Goal: Task Accomplishment & Management: Manage account settings

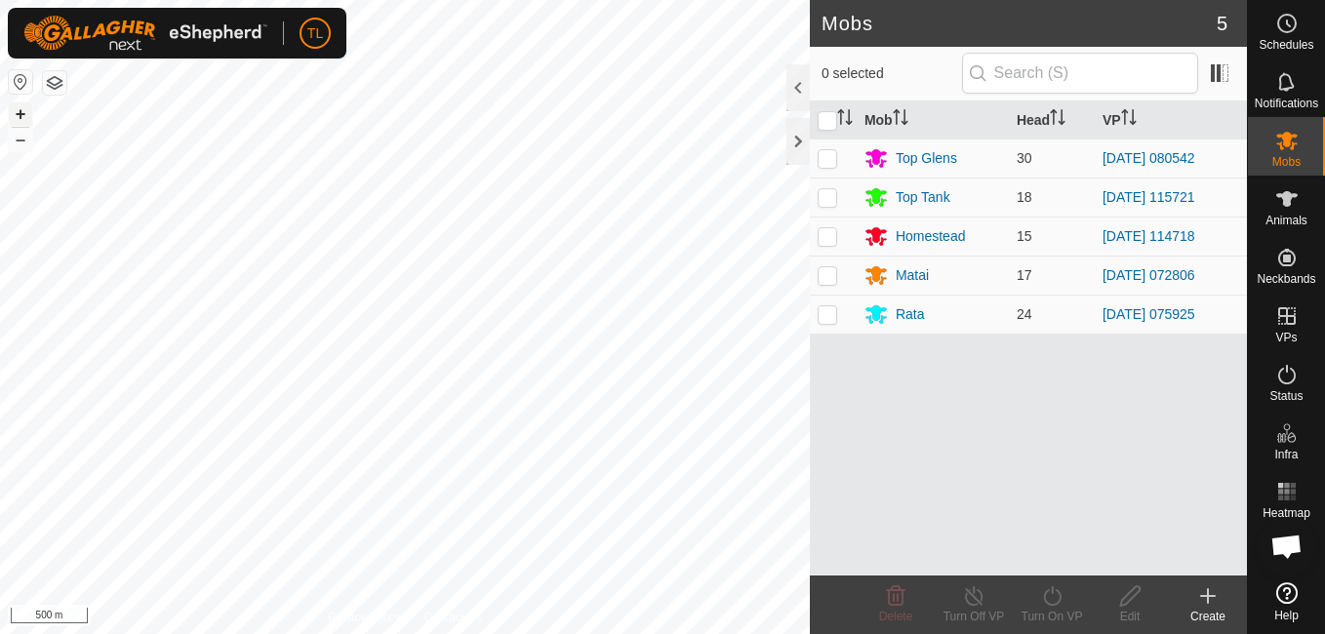
click at [28, 109] on button "+" at bounding box center [20, 113] width 23 height 23
click at [16, 112] on button "+" at bounding box center [20, 113] width 23 height 23
click at [16, 113] on button "+" at bounding box center [20, 113] width 23 height 23
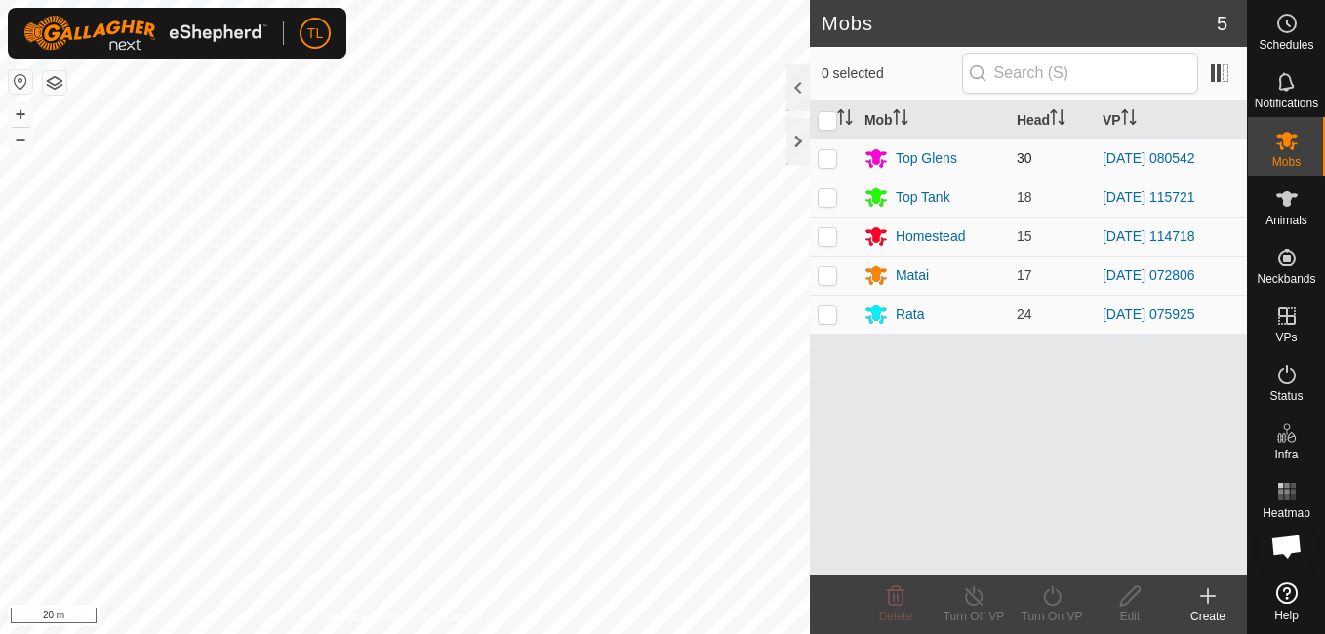
click at [827, 165] on p-checkbox at bounding box center [828, 158] width 20 height 16
checkbox input "true"
click at [1049, 598] on icon at bounding box center [1052, 596] width 24 height 23
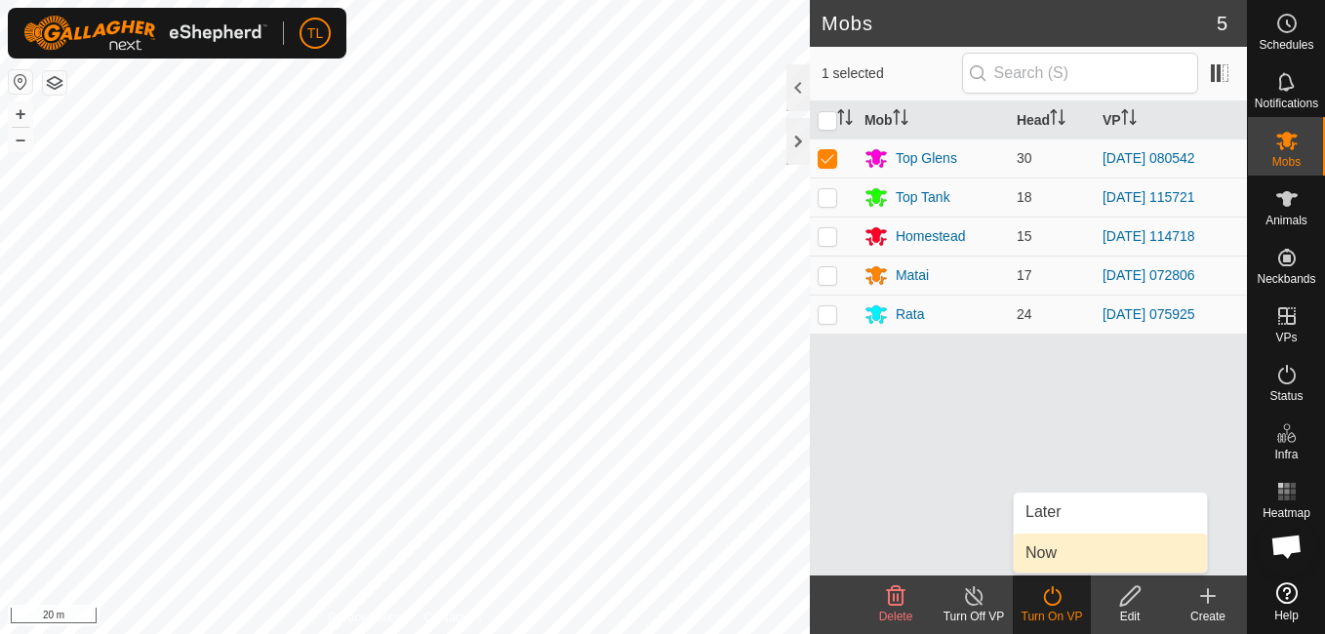
click at [1051, 552] on link "Now" at bounding box center [1110, 553] width 193 height 39
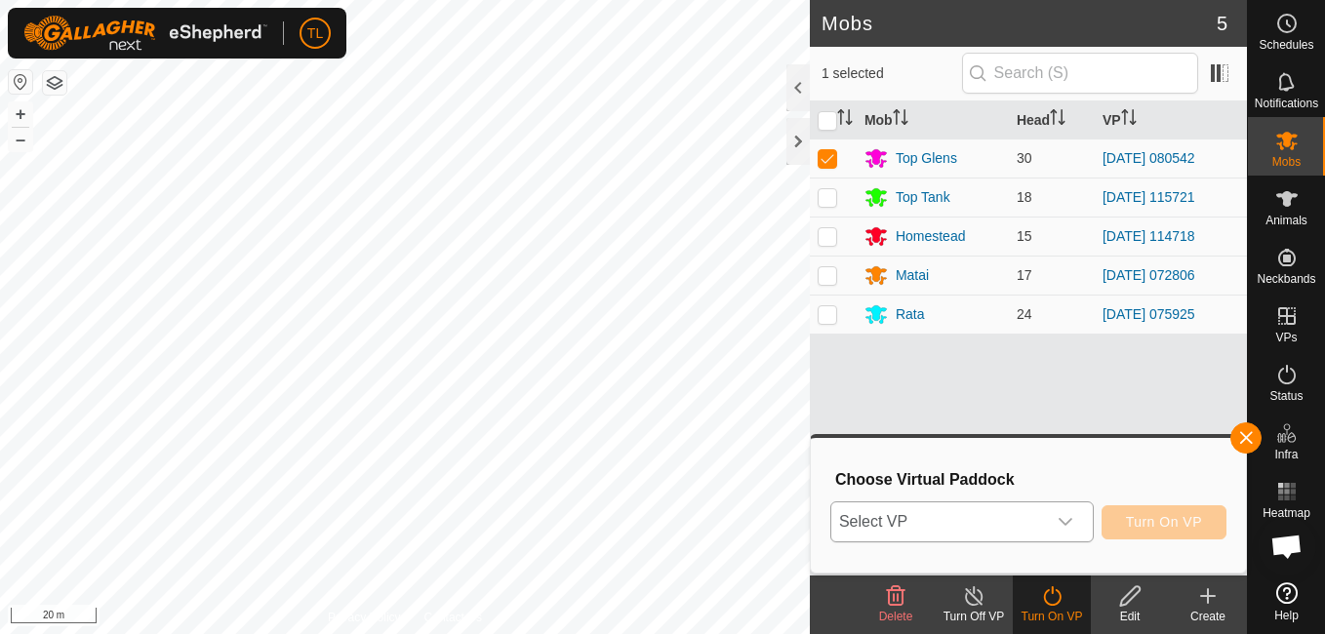
click at [1081, 525] on div "dropdown trigger" at bounding box center [1065, 522] width 39 height 39
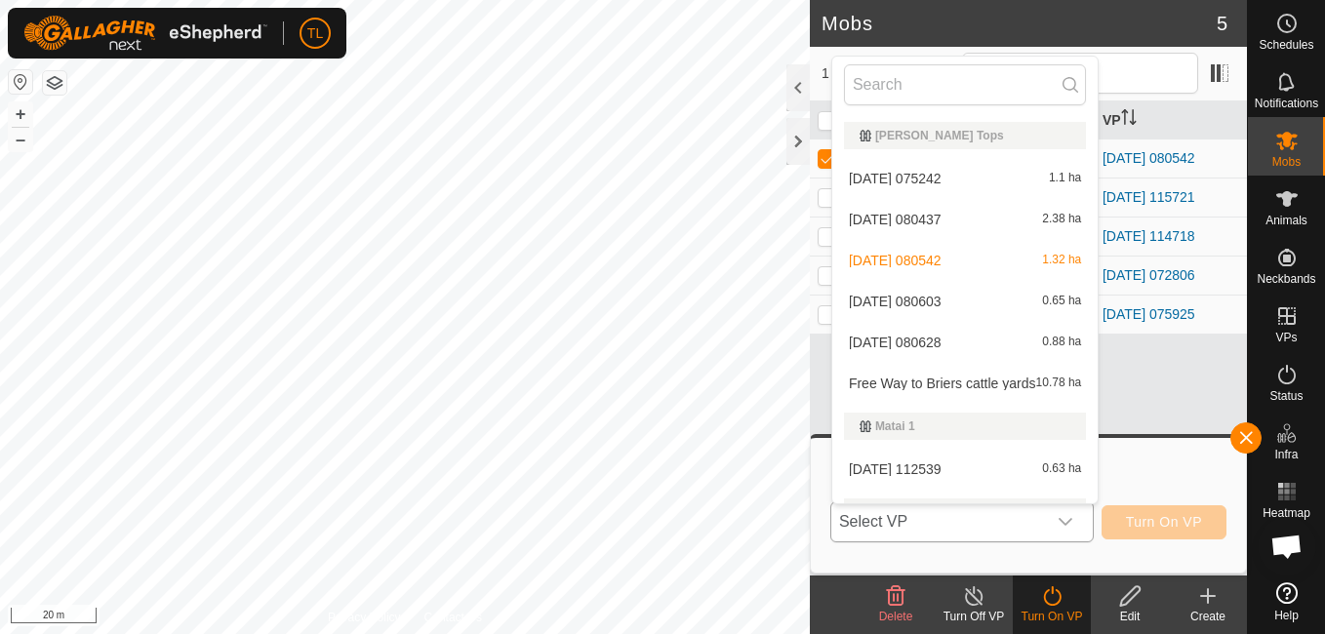
scroll to position [586, 0]
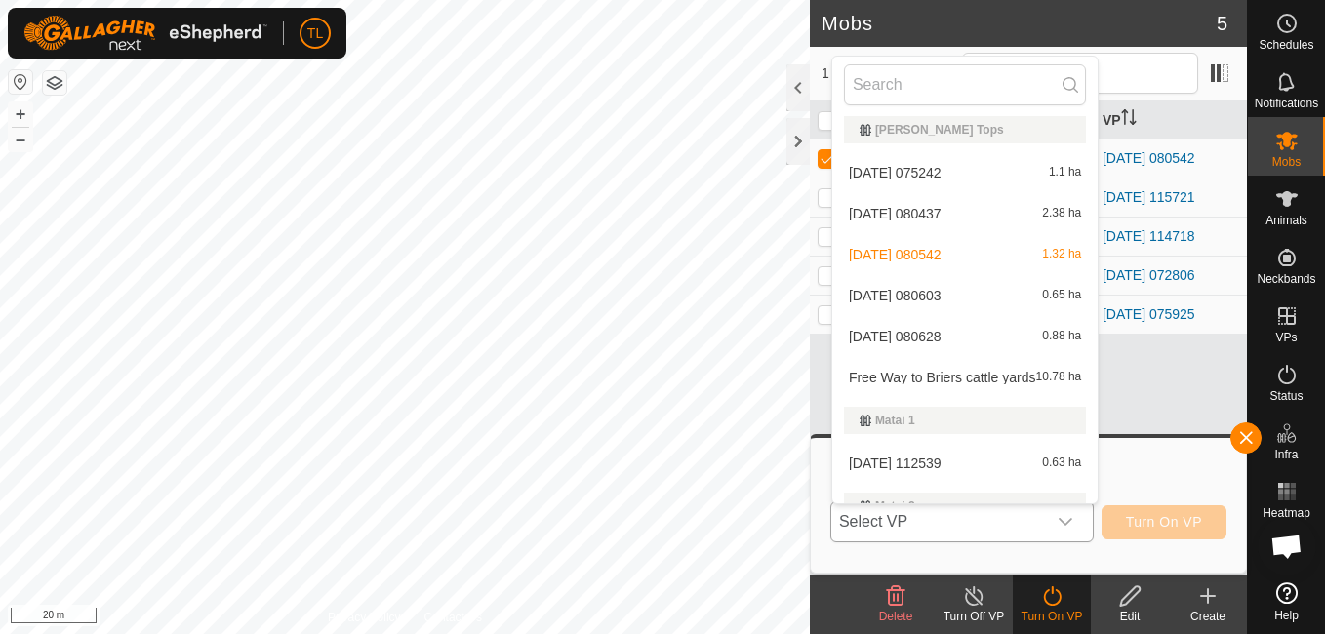
click at [940, 332] on li "[DATE] 080628 0.88 ha" at bounding box center [964, 336] width 265 height 39
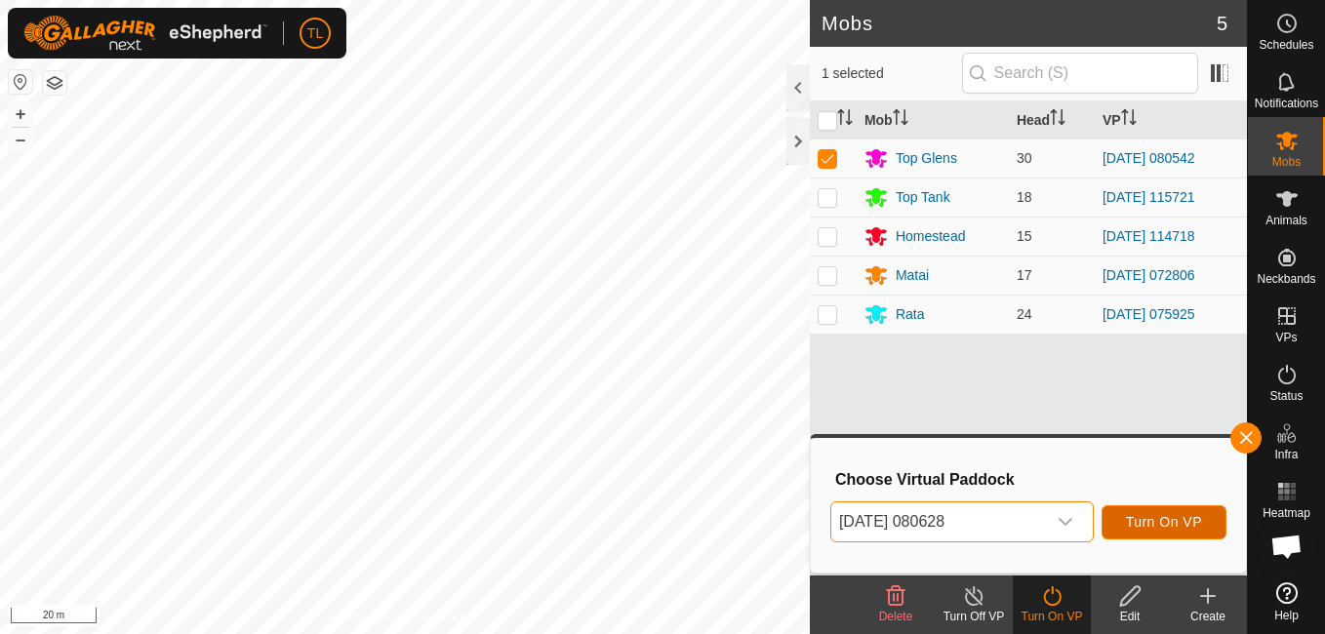
click at [1177, 519] on span "Turn On VP" at bounding box center [1164, 522] width 76 height 16
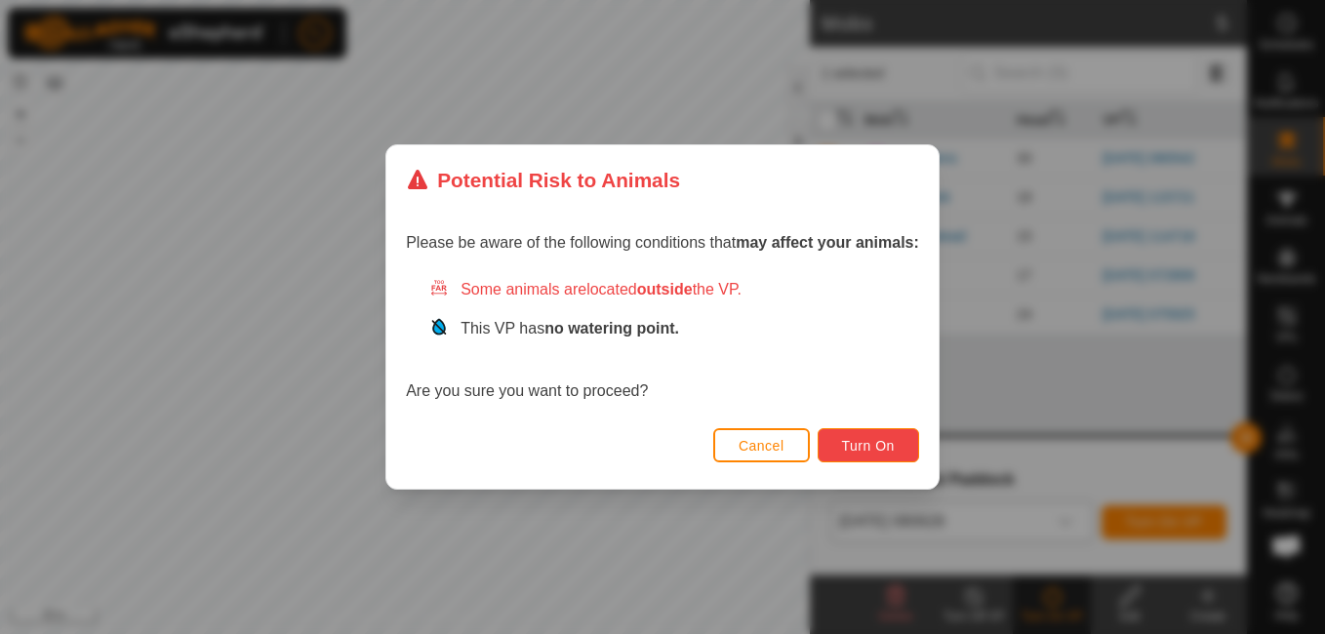
click at [845, 442] on span "Turn On" at bounding box center [868, 446] width 53 height 16
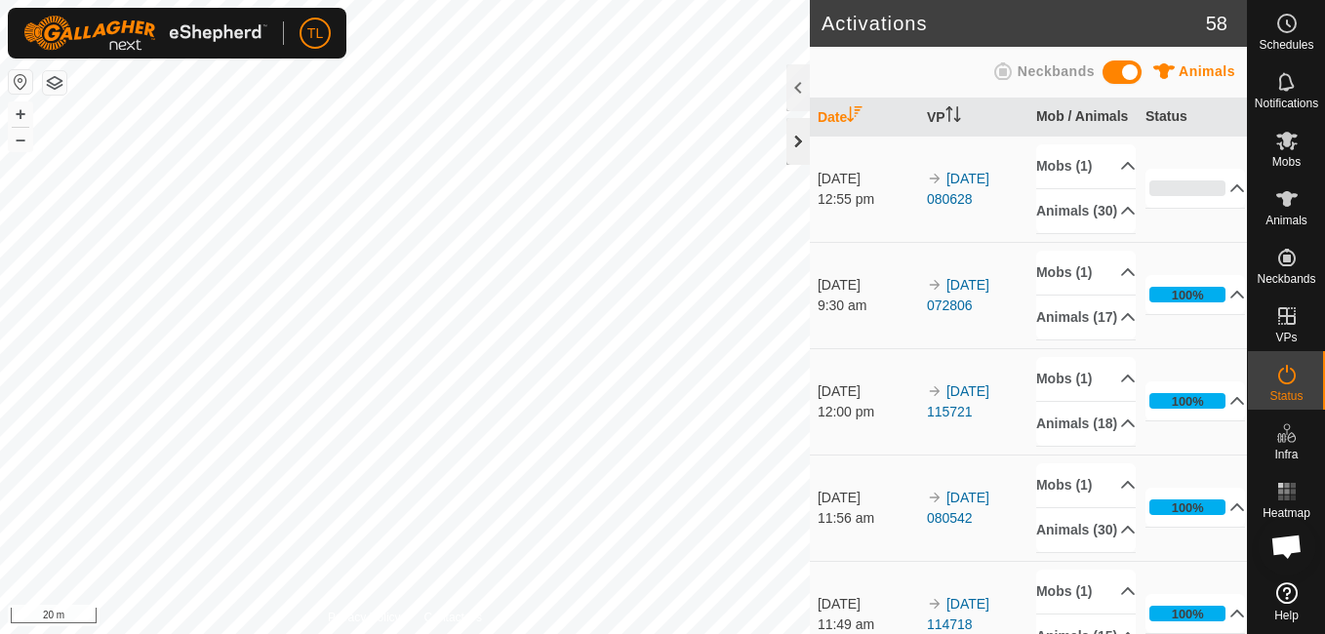
click at [794, 147] on div at bounding box center [798, 141] width 23 height 47
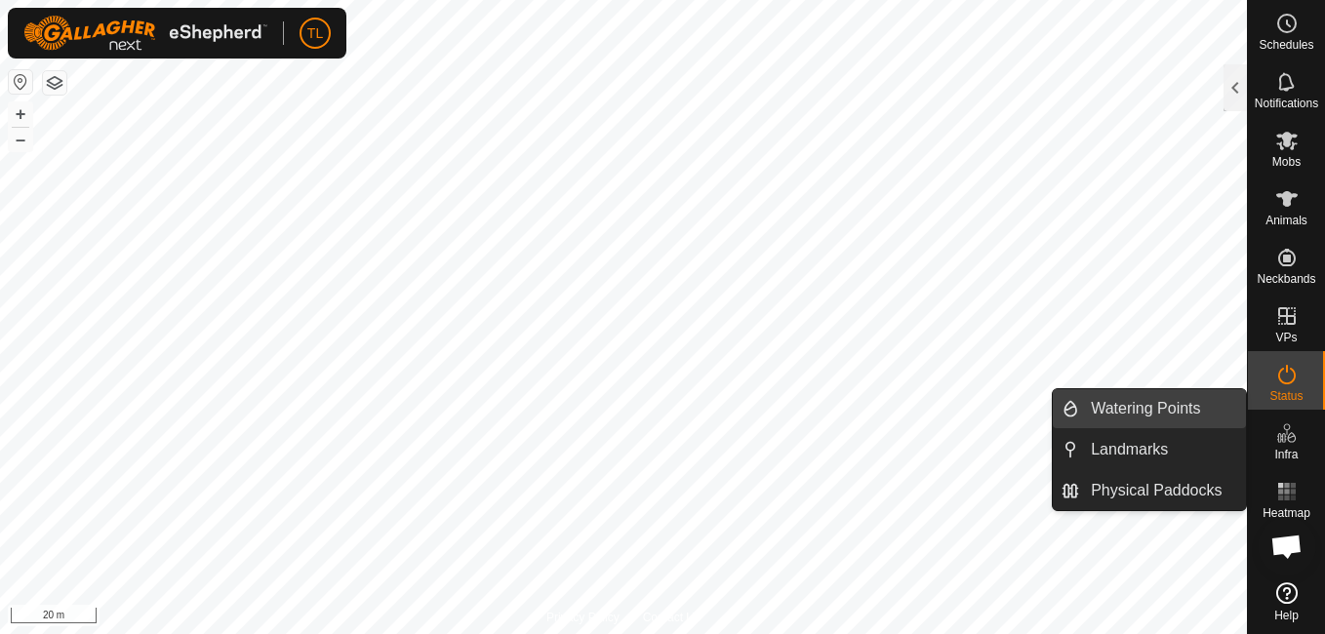
click at [1173, 414] on span "Watering Points" at bounding box center [1145, 408] width 109 height 23
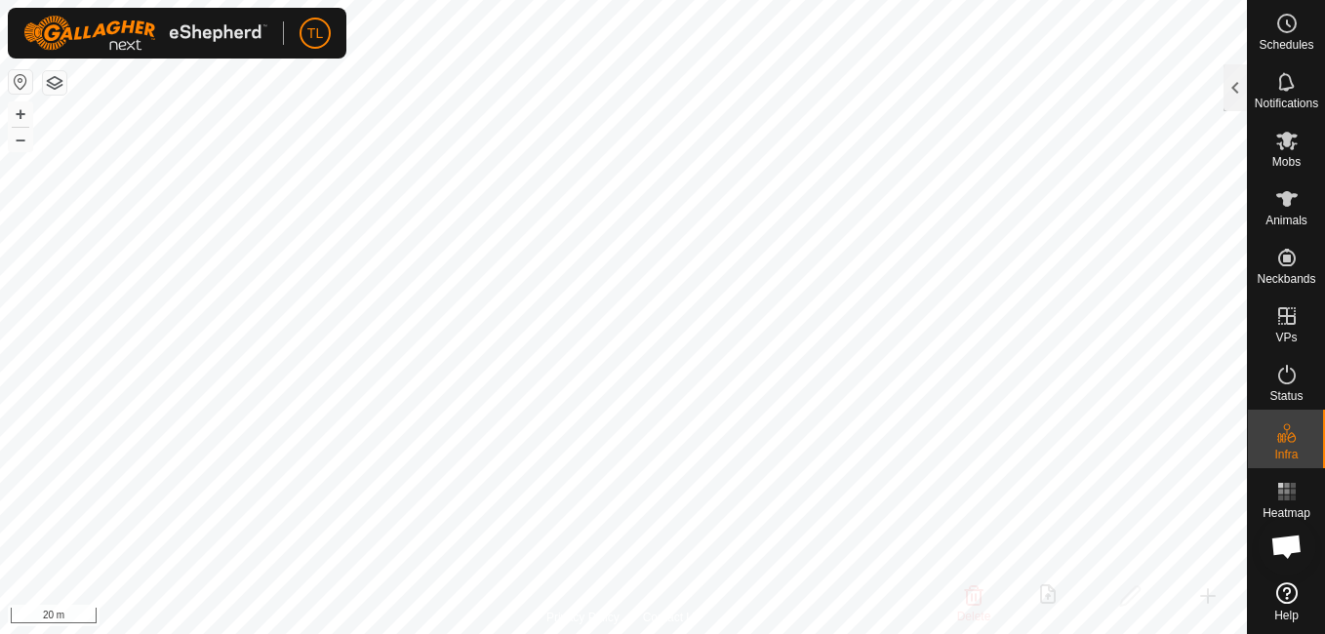
click at [1231, 84] on div at bounding box center [1235, 87] width 23 height 47
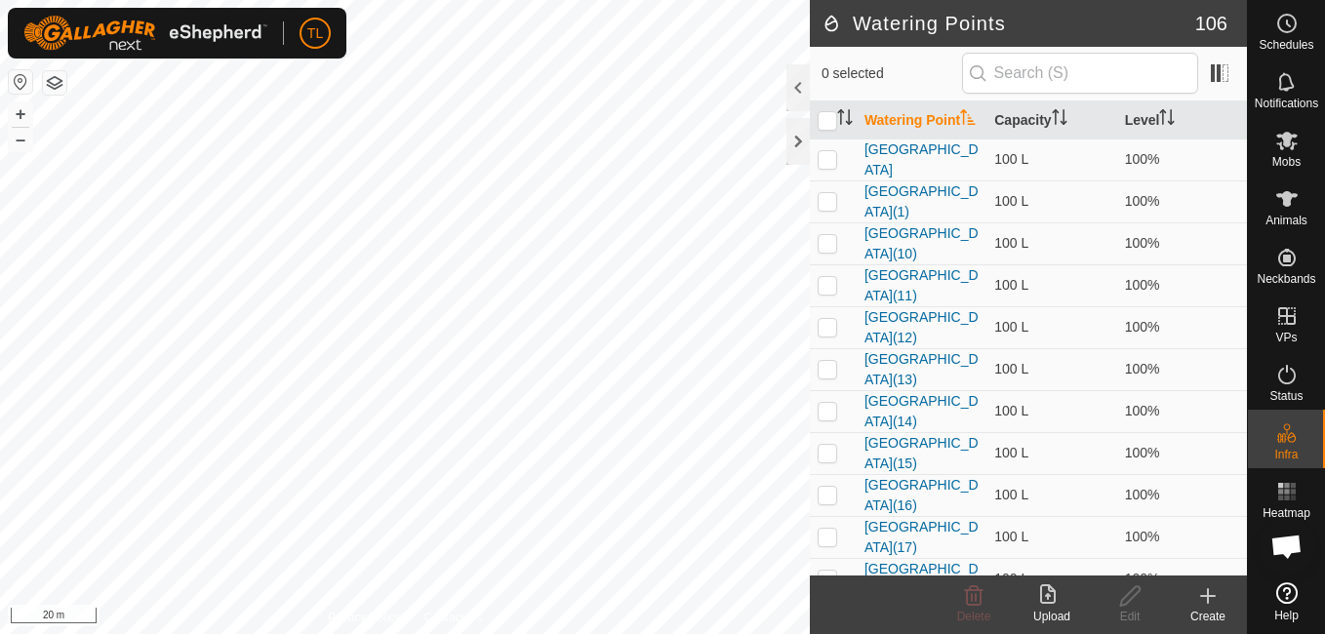
click at [1216, 601] on icon at bounding box center [1207, 596] width 23 height 23
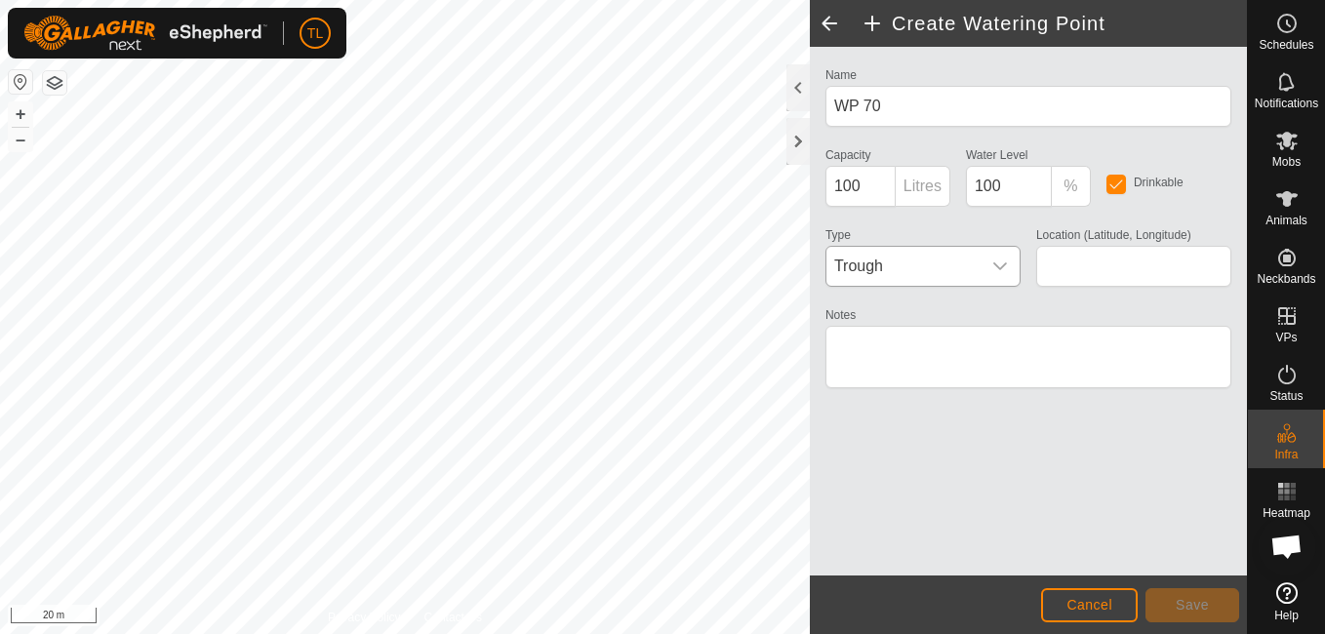
type input "-37.618956, 174.857520"
click at [998, 263] on icon "dropdown trigger" at bounding box center [1000, 267] width 16 height 16
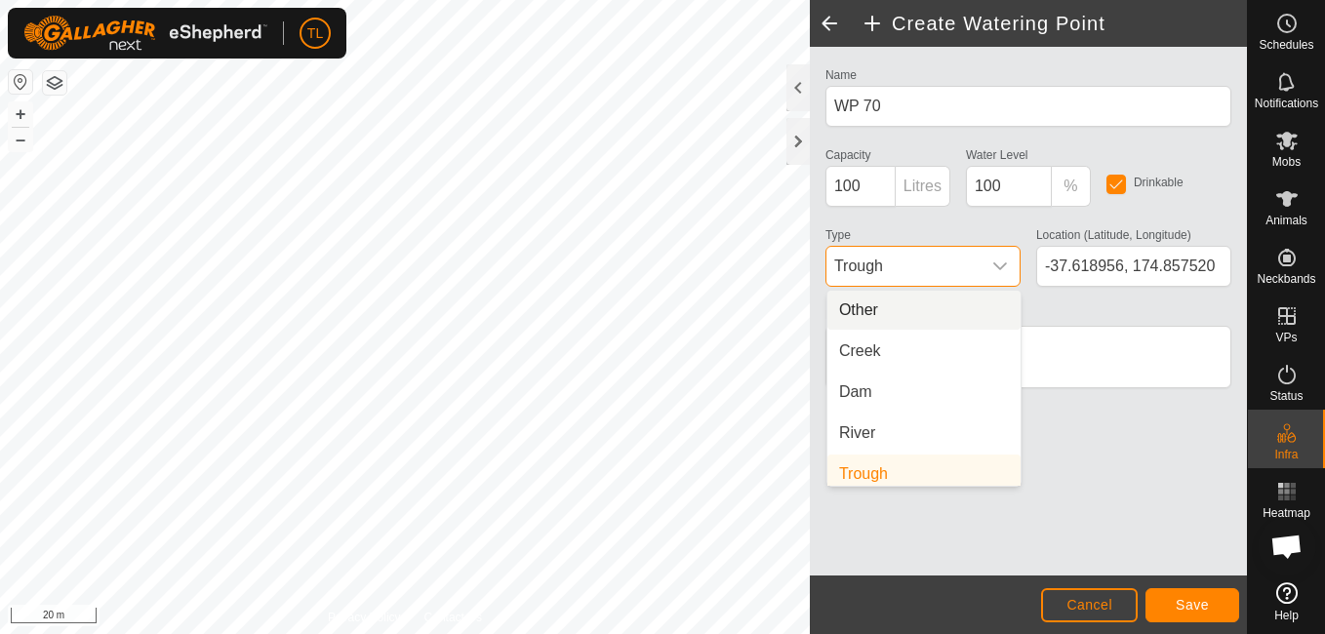
scroll to position [8, 0]
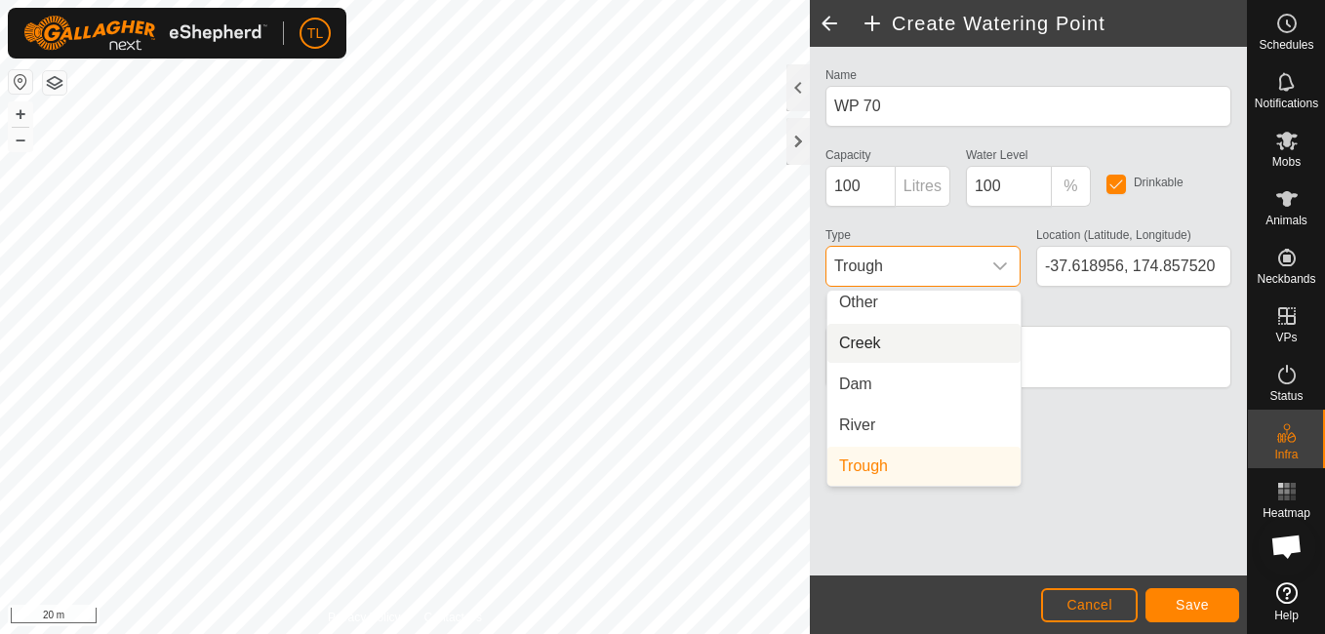
click at [950, 341] on li "Creek" at bounding box center [924, 343] width 193 height 39
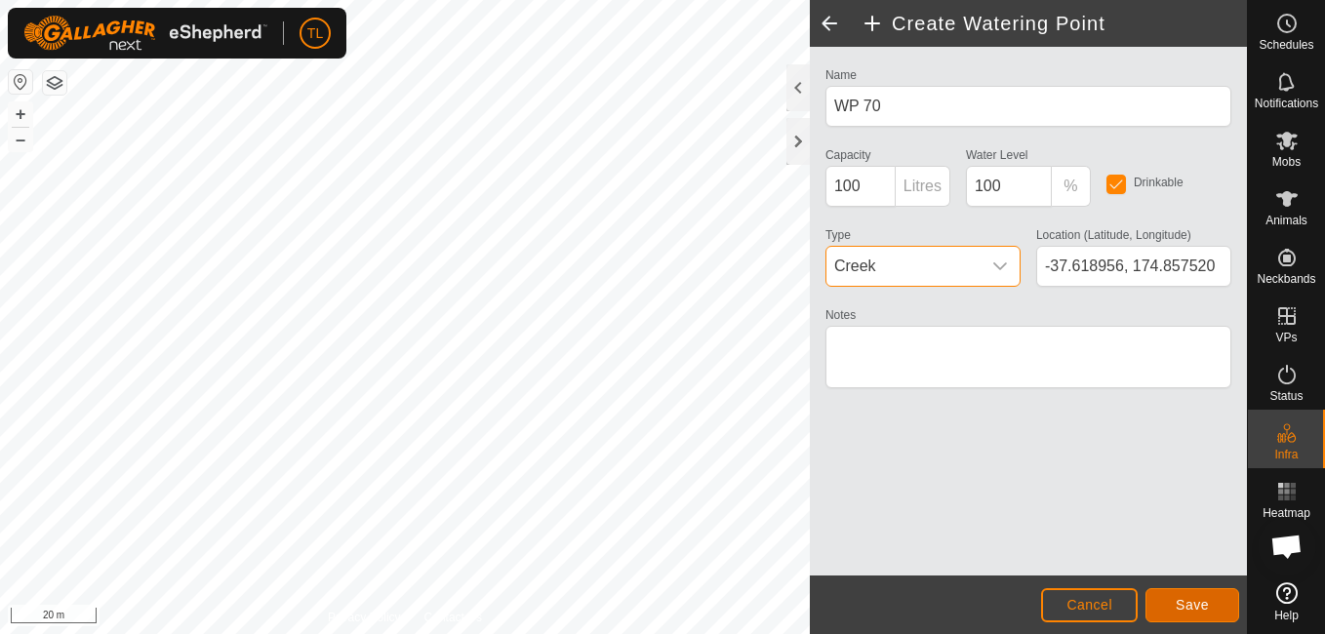
click at [1170, 620] on button "Save" at bounding box center [1193, 605] width 94 height 34
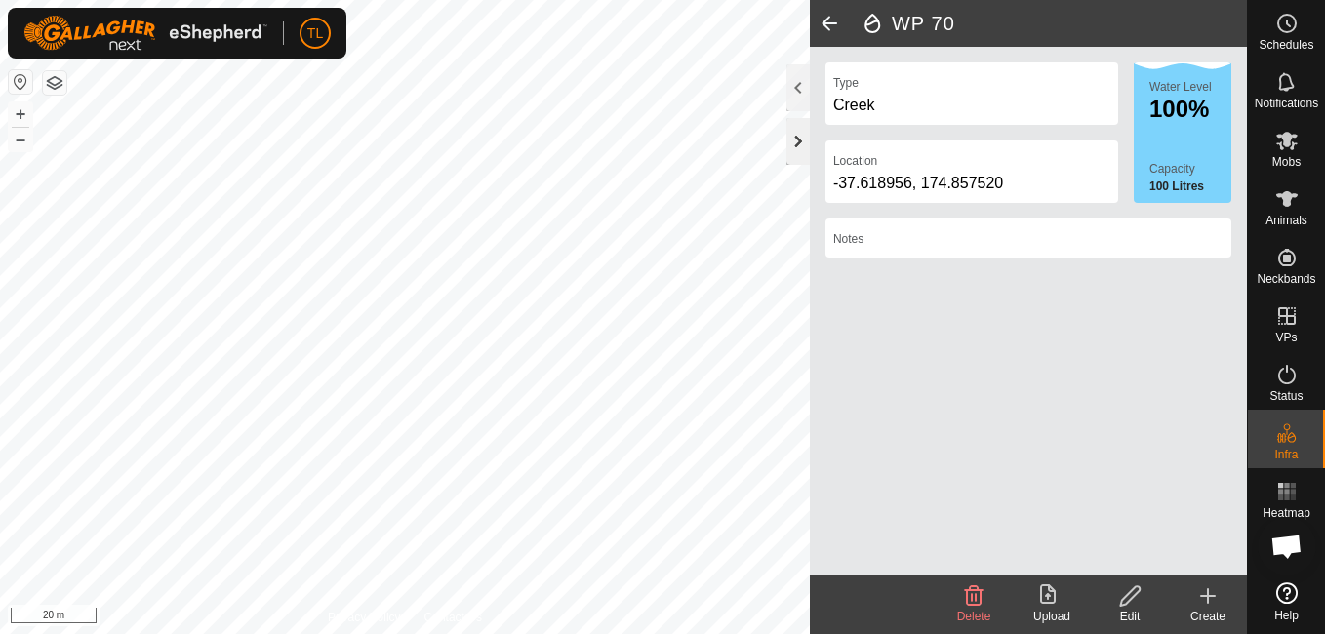
click at [797, 151] on div at bounding box center [798, 141] width 23 height 47
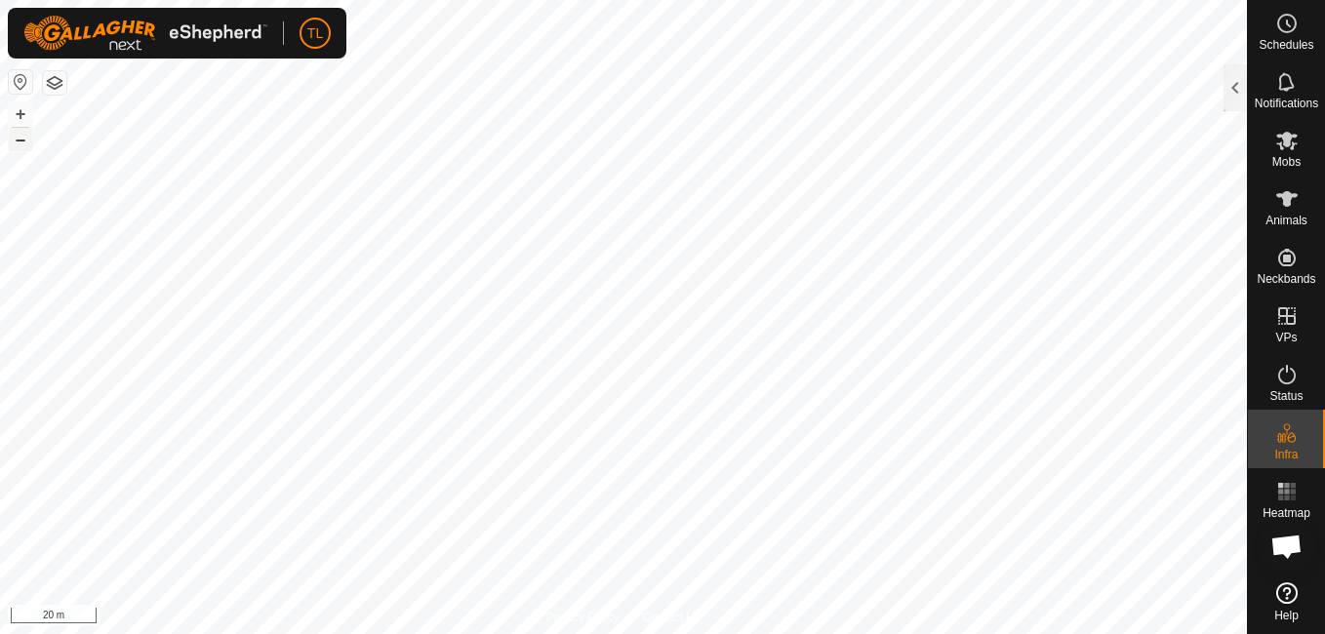
click at [20, 144] on button "–" at bounding box center [20, 139] width 23 height 23
click at [311, 49] on div "TL Schedules Notifications Mobs Animals Neckbands VPs Status Infra Heatmap Help…" at bounding box center [662, 317] width 1325 height 634
click at [22, 134] on button "–" at bounding box center [20, 139] width 23 height 23
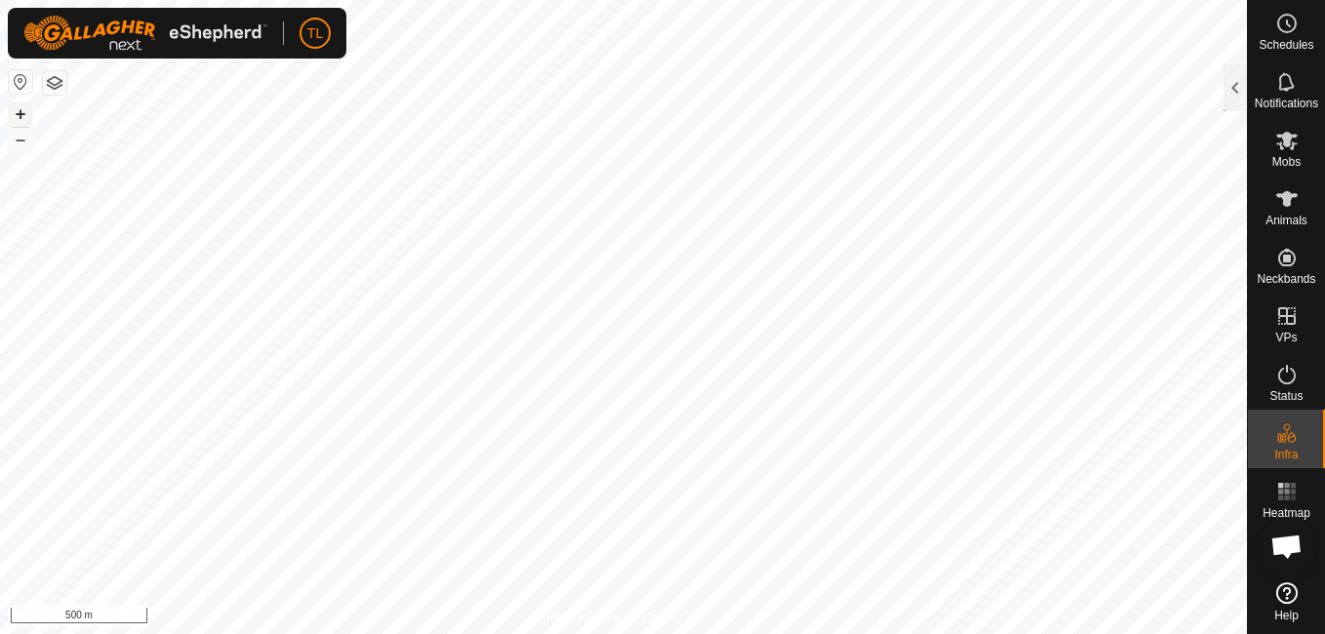
click at [31, 117] on button "+" at bounding box center [20, 113] width 23 height 23
click at [29, 120] on button "+" at bounding box center [20, 113] width 23 height 23
checkbox input "false"
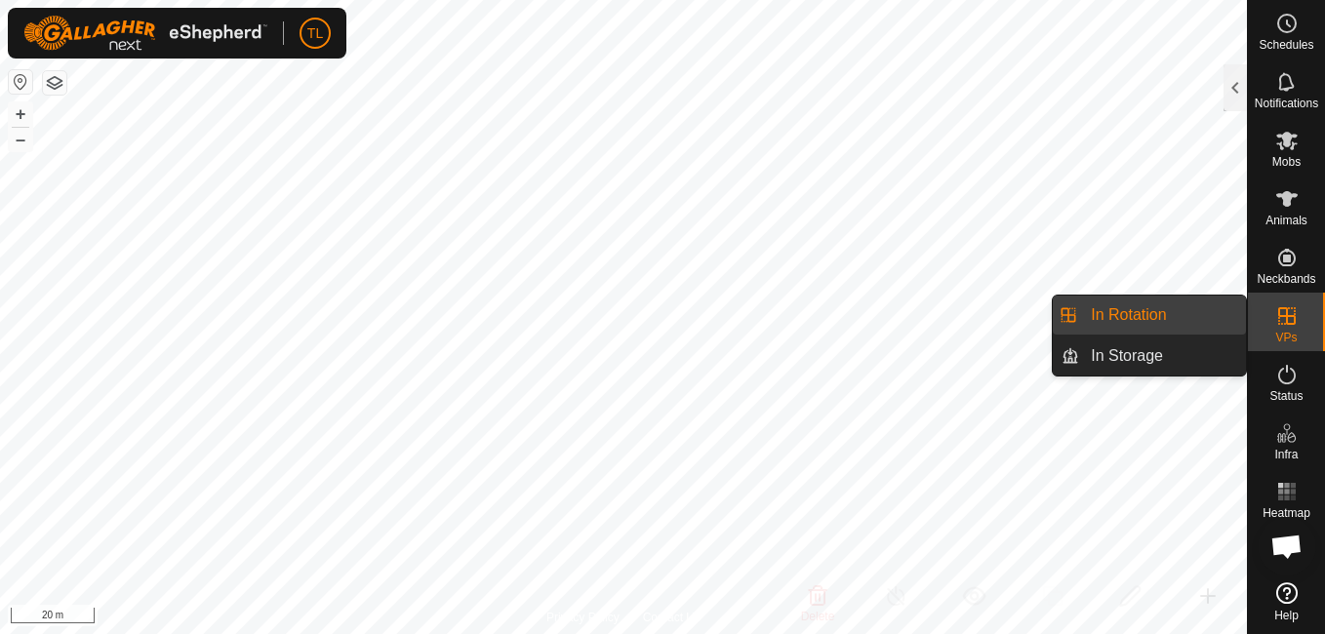
click at [1220, 320] on link "In Rotation" at bounding box center [1162, 315] width 167 height 39
click at [1151, 318] on span "In Rotation" at bounding box center [1128, 314] width 75 height 23
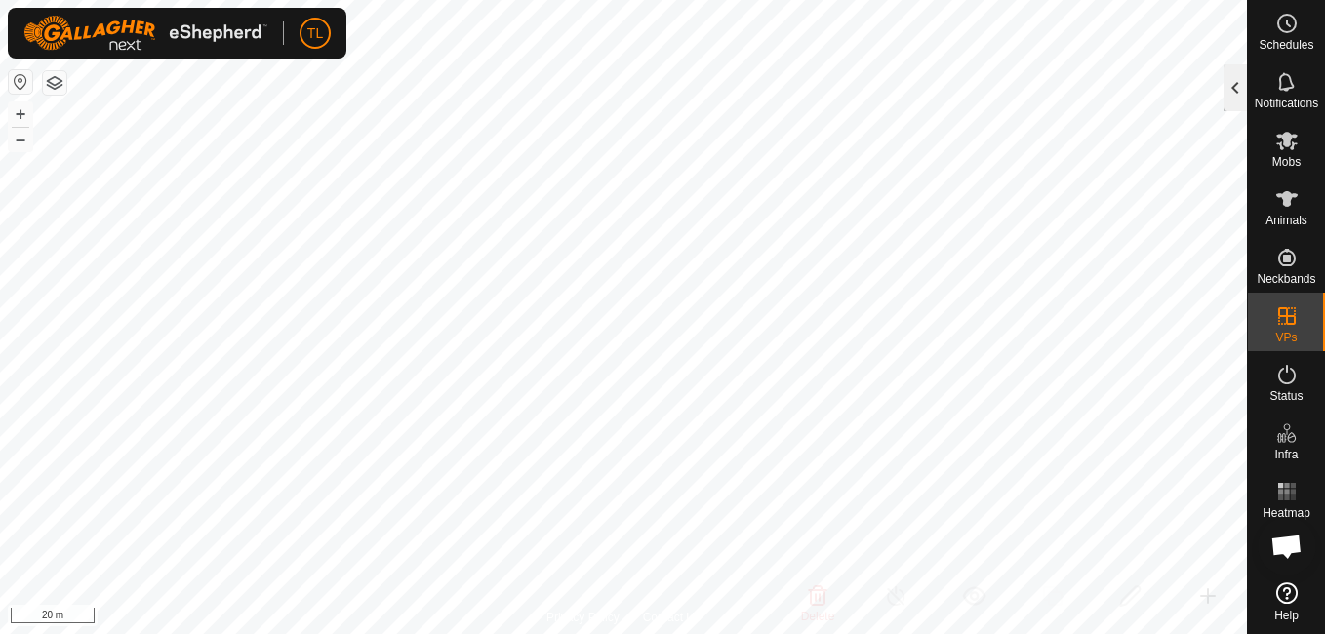
click at [1234, 87] on div at bounding box center [1235, 87] width 23 height 47
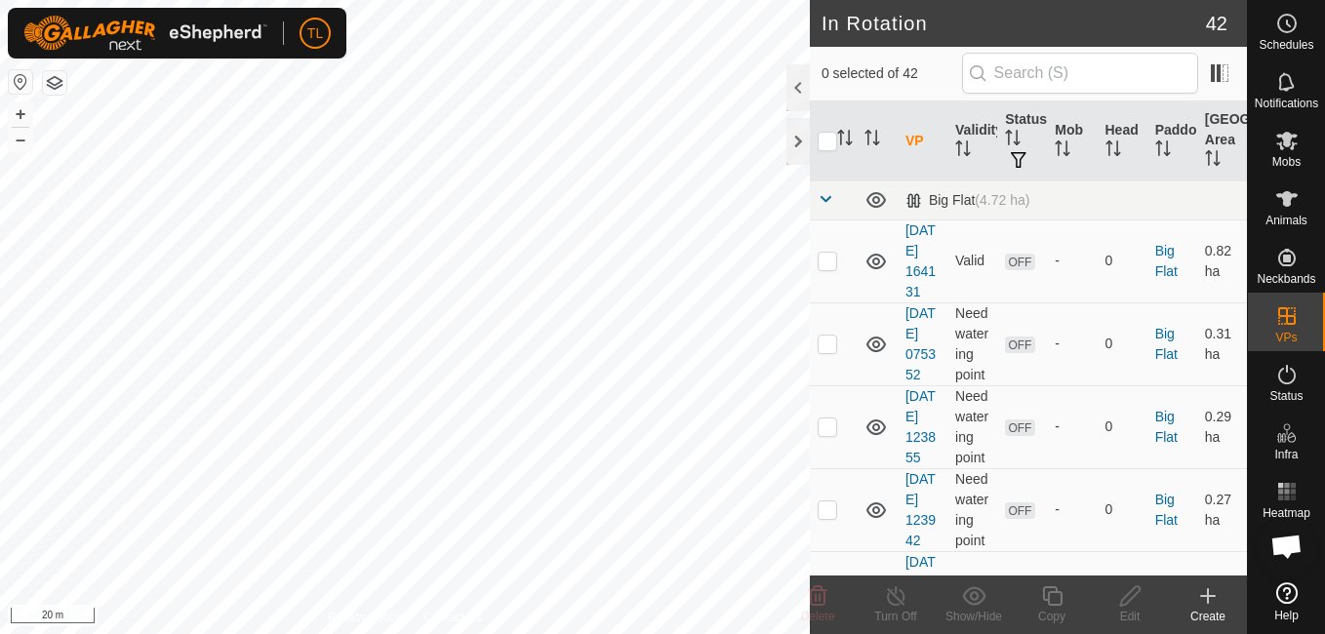
click at [1213, 603] on icon at bounding box center [1207, 596] width 23 height 23
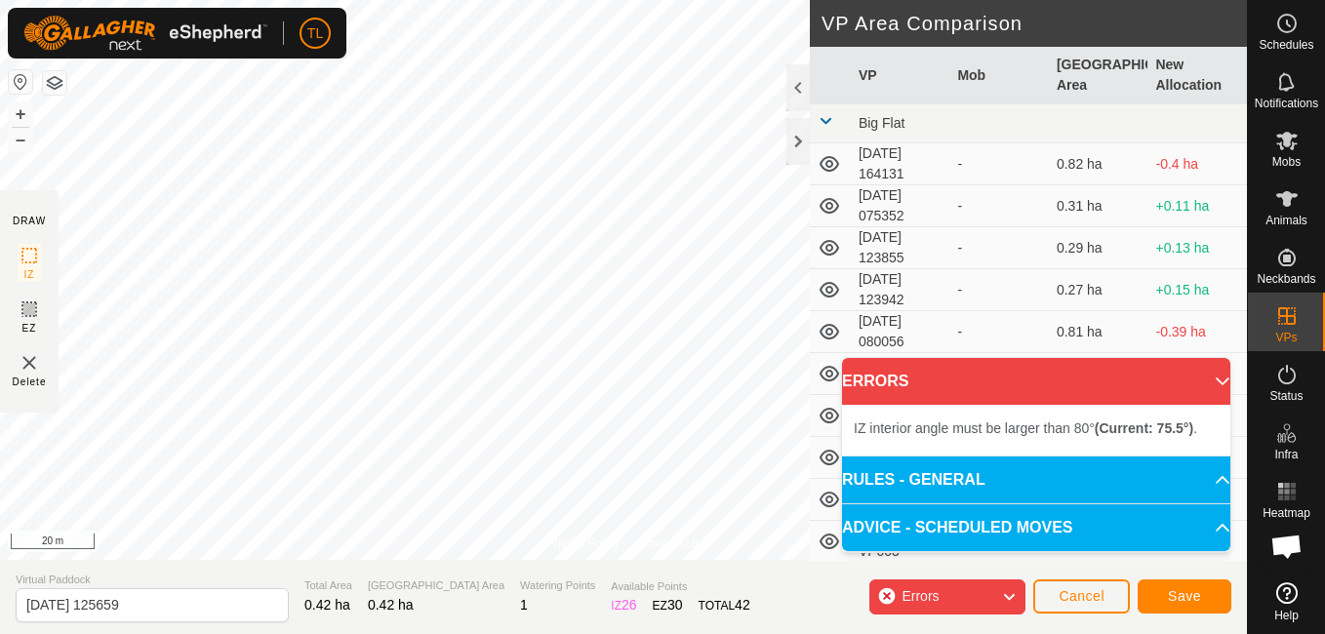
click at [8, 141] on div "+ –" at bounding box center [20, 126] width 25 height 51
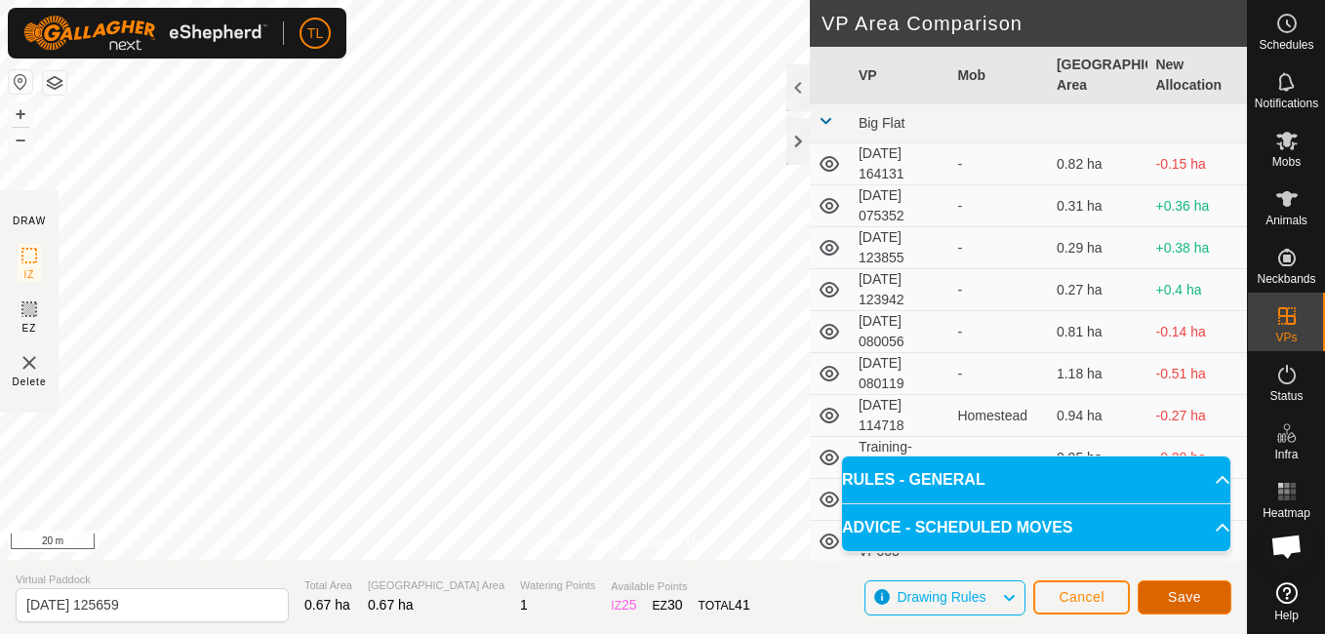
click at [1161, 595] on button "Save" at bounding box center [1185, 598] width 94 height 34
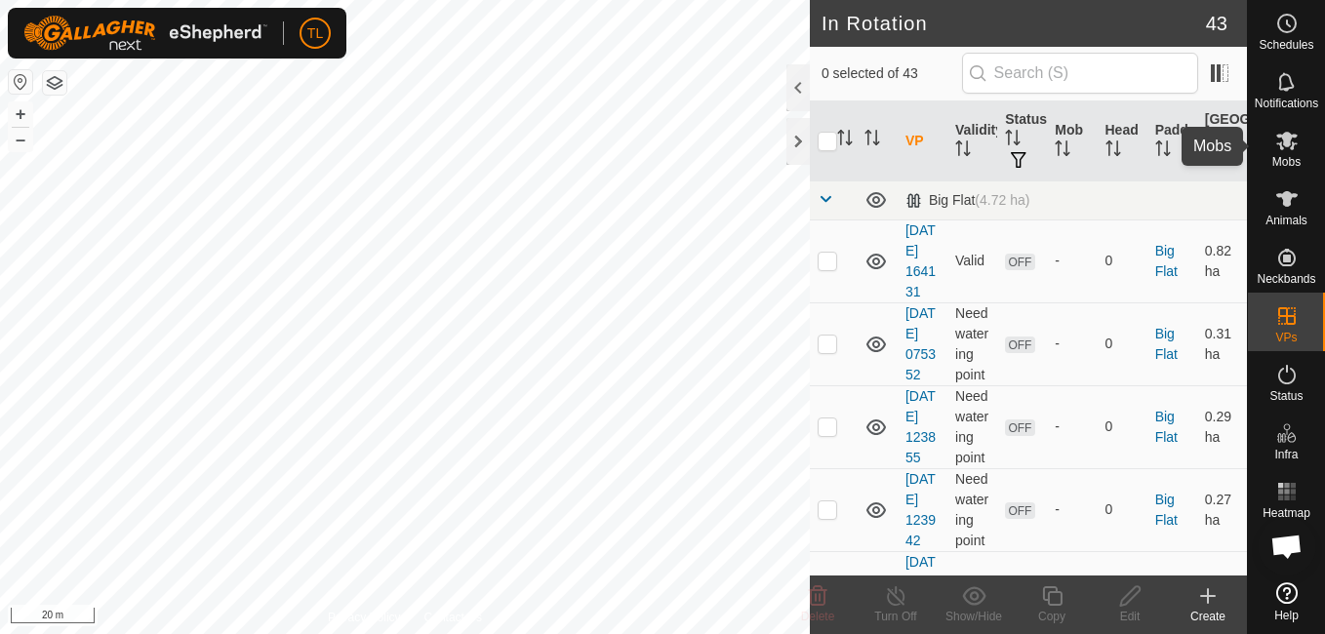
click at [1278, 152] on es-mob-svg-icon at bounding box center [1287, 140] width 35 height 31
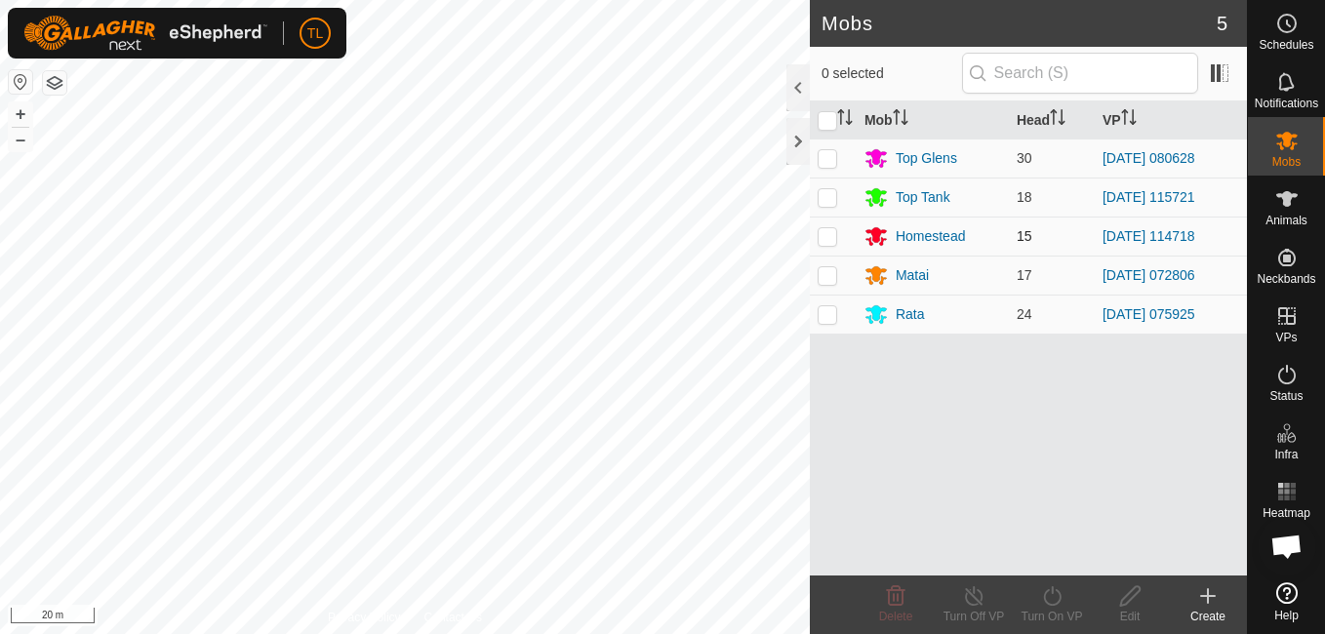
click at [829, 243] on p-checkbox at bounding box center [828, 236] width 20 height 16
checkbox input "true"
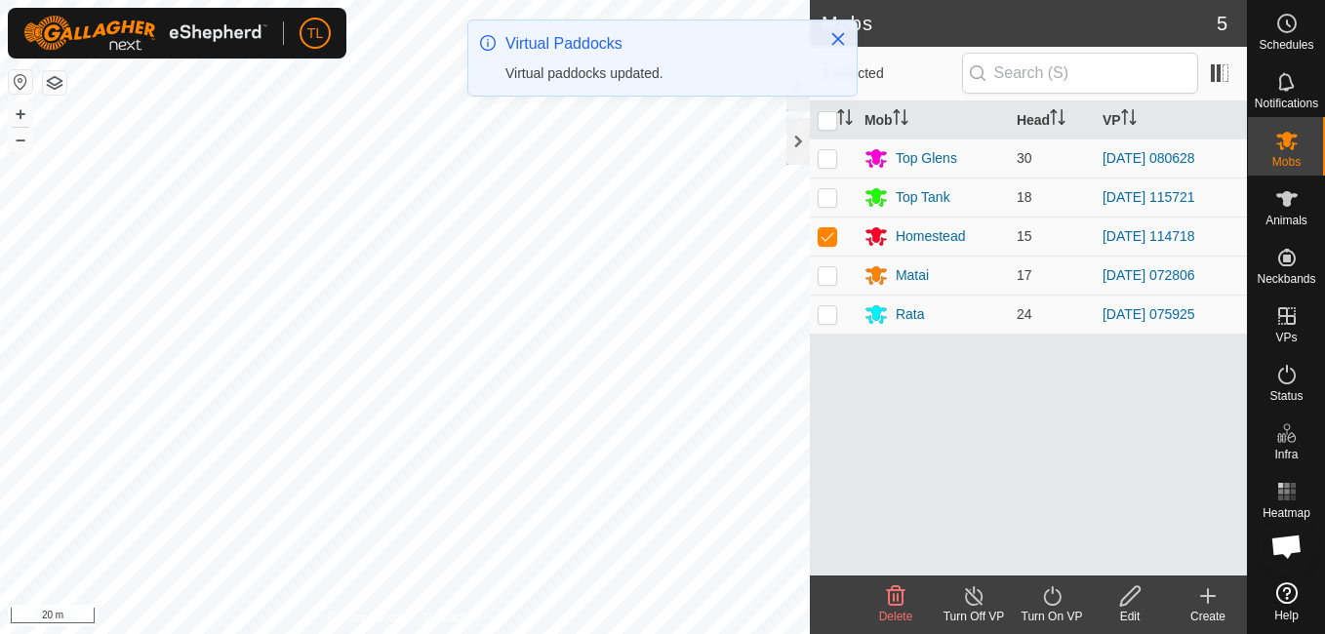
click at [1043, 597] on icon at bounding box center [1052, 596] width 24 height 23
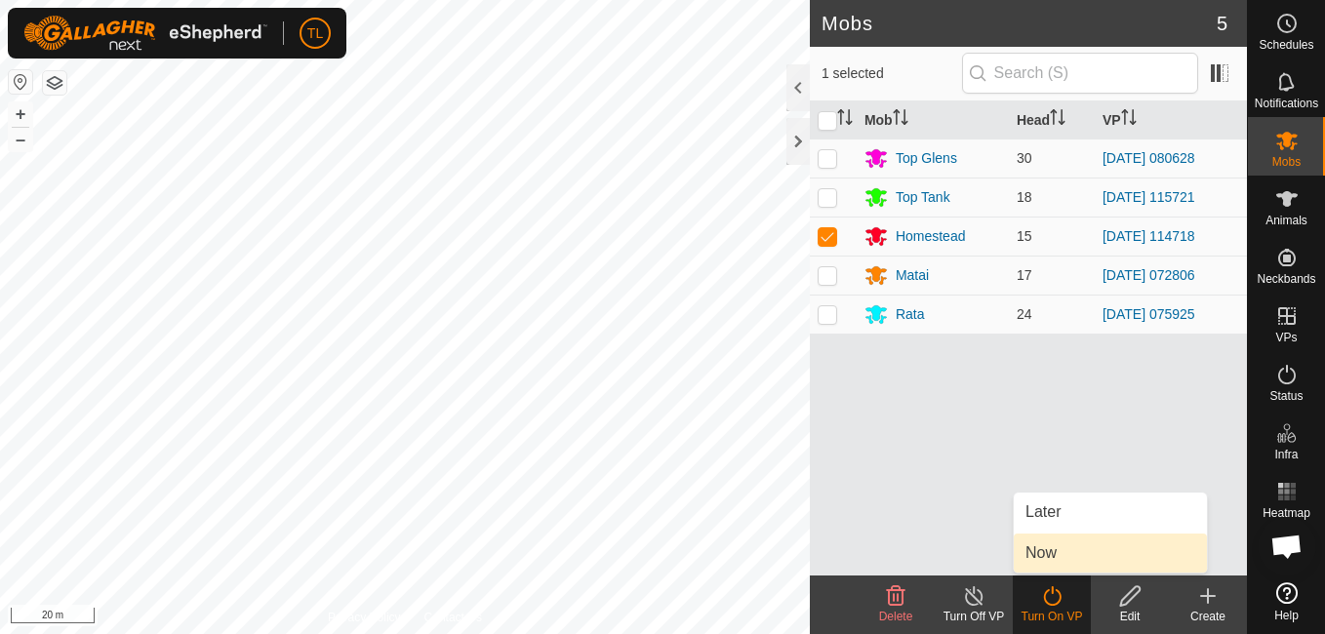
click at [1045, 561] on link "Now" at bounding box center [1110, 553] width 193 height 39
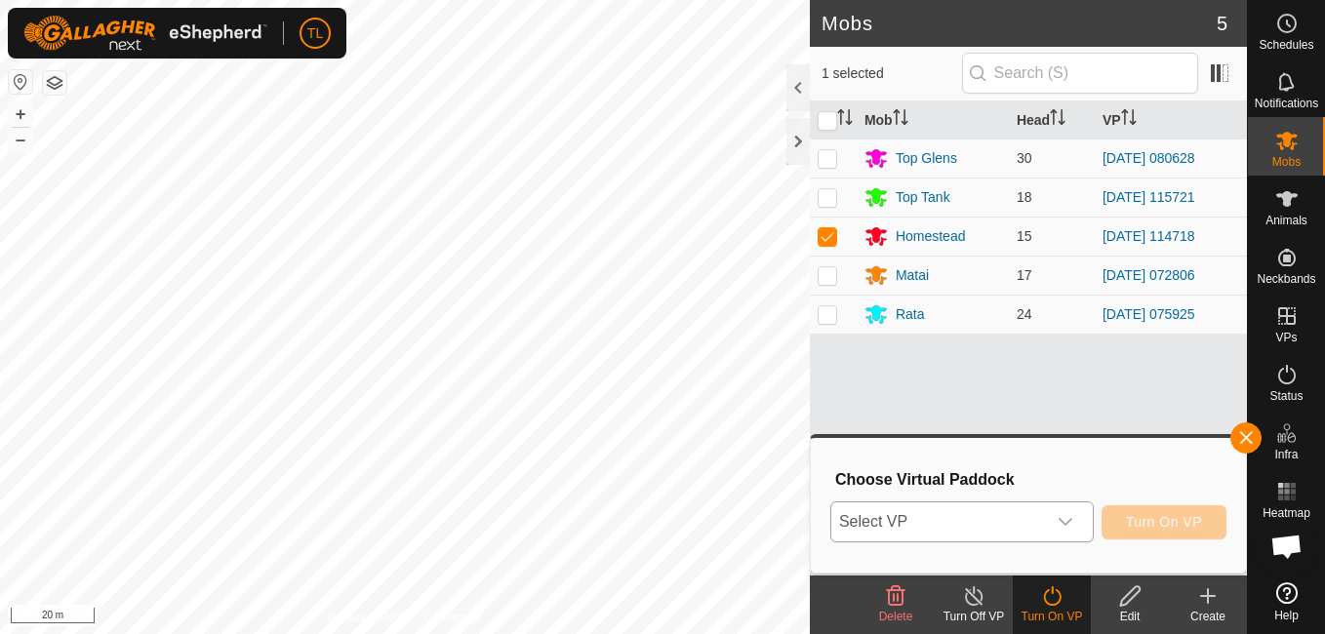
click at [1073, 522] on icon "dropdown trigger" at bounding box center [1066, 522] width 16 height 16
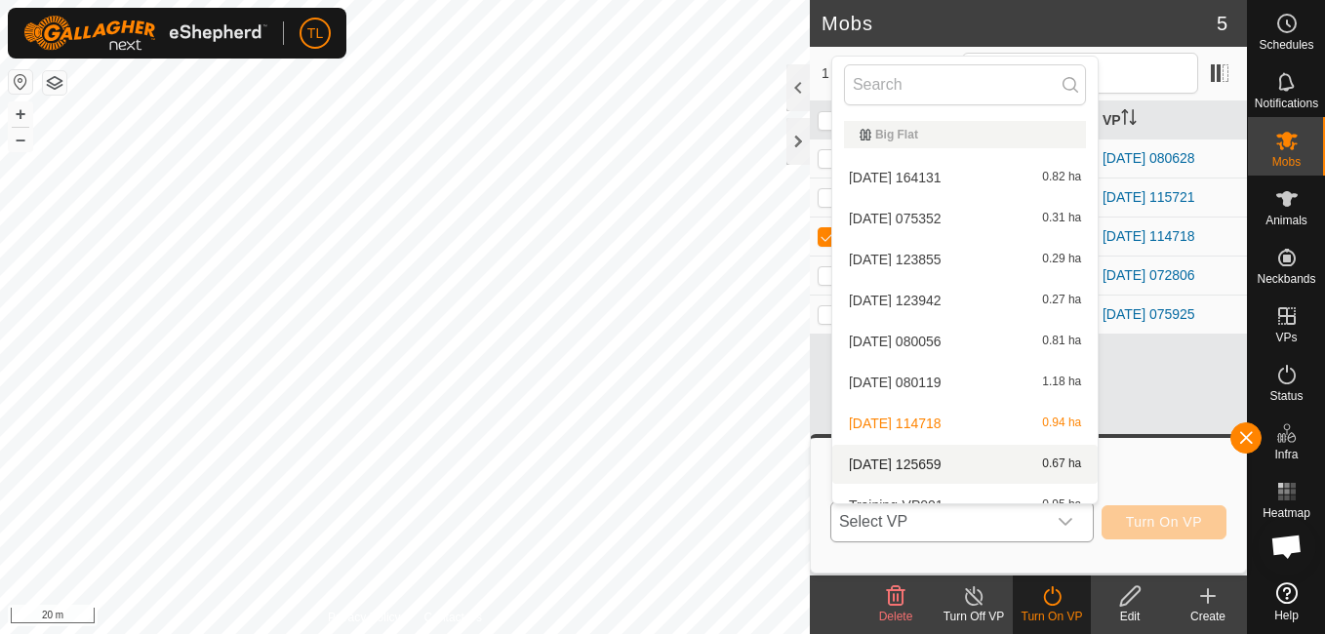
scroll to position [21, 0]
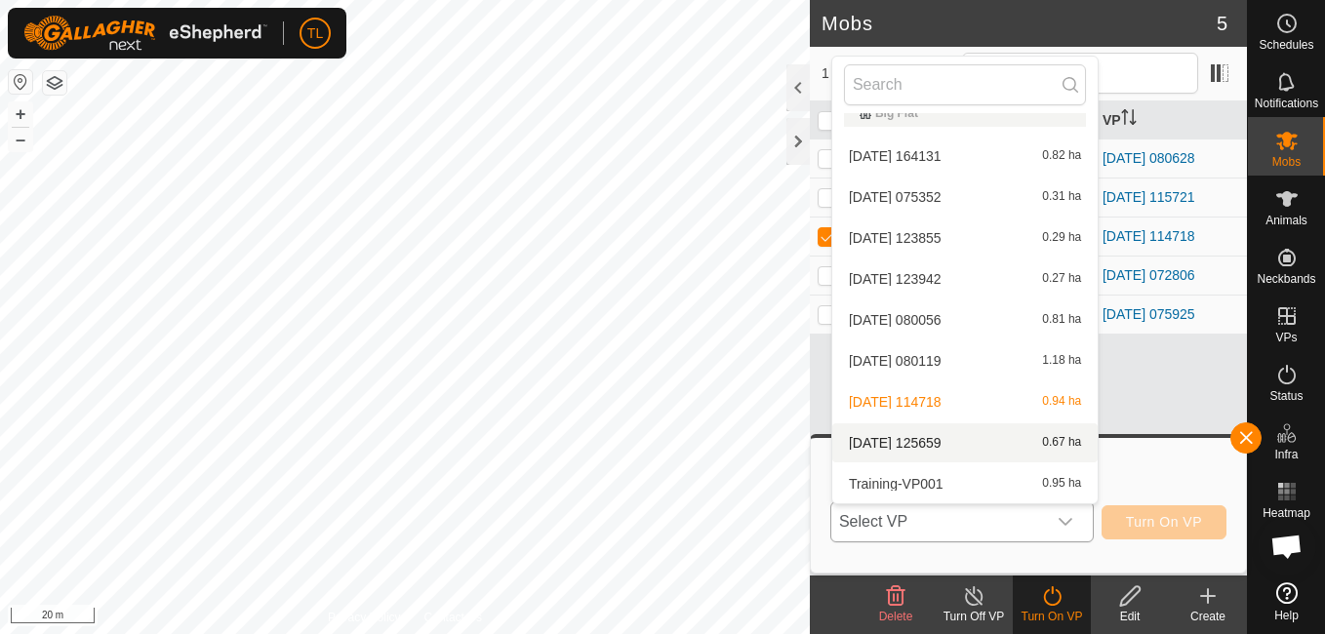
click at [942, 437] on span "[DATE] 125659" at bounding box center [895, 443] width 93 height 14
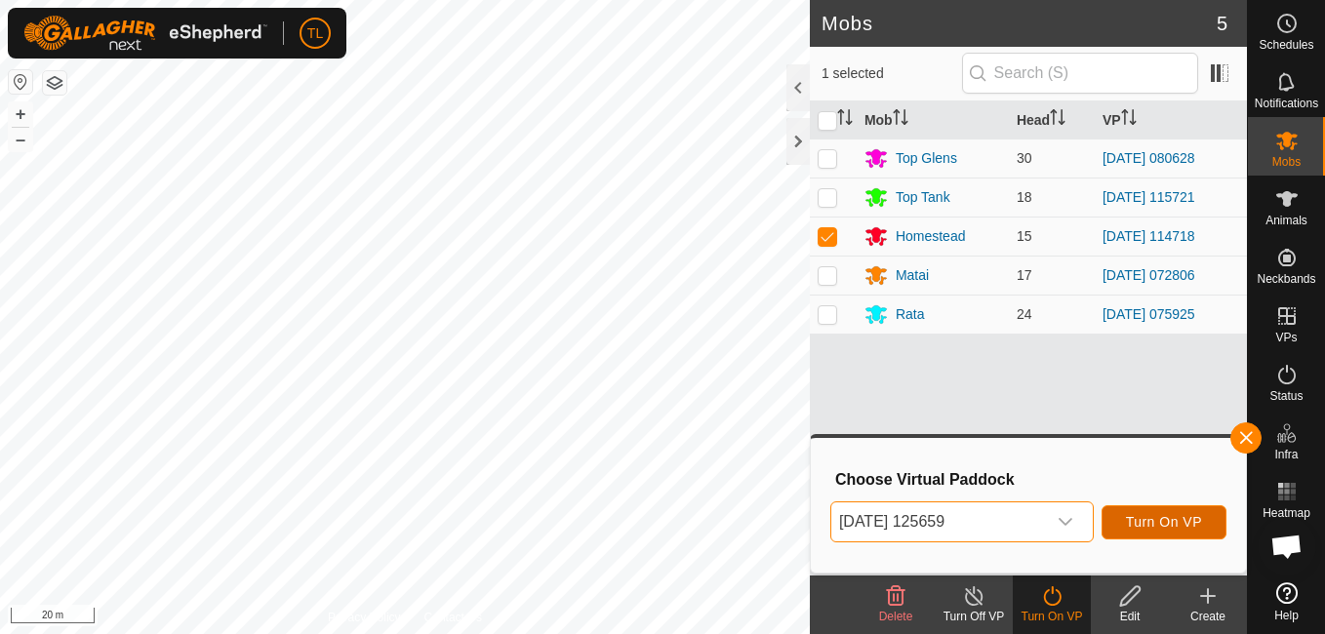
click at [1151, 510] on button "Turn On VP" at bounding box center [1164, 523] width 125 height 34
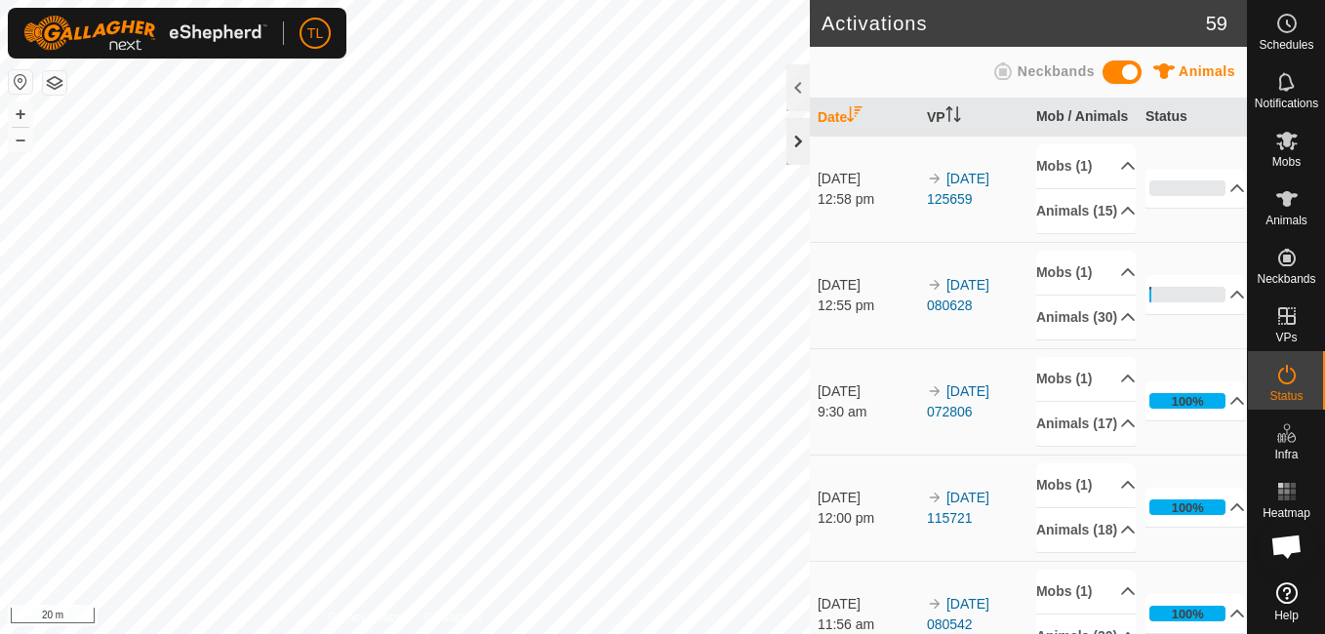
click at [798, 135] on div at bounding box center [798, 141] width 23 height 47
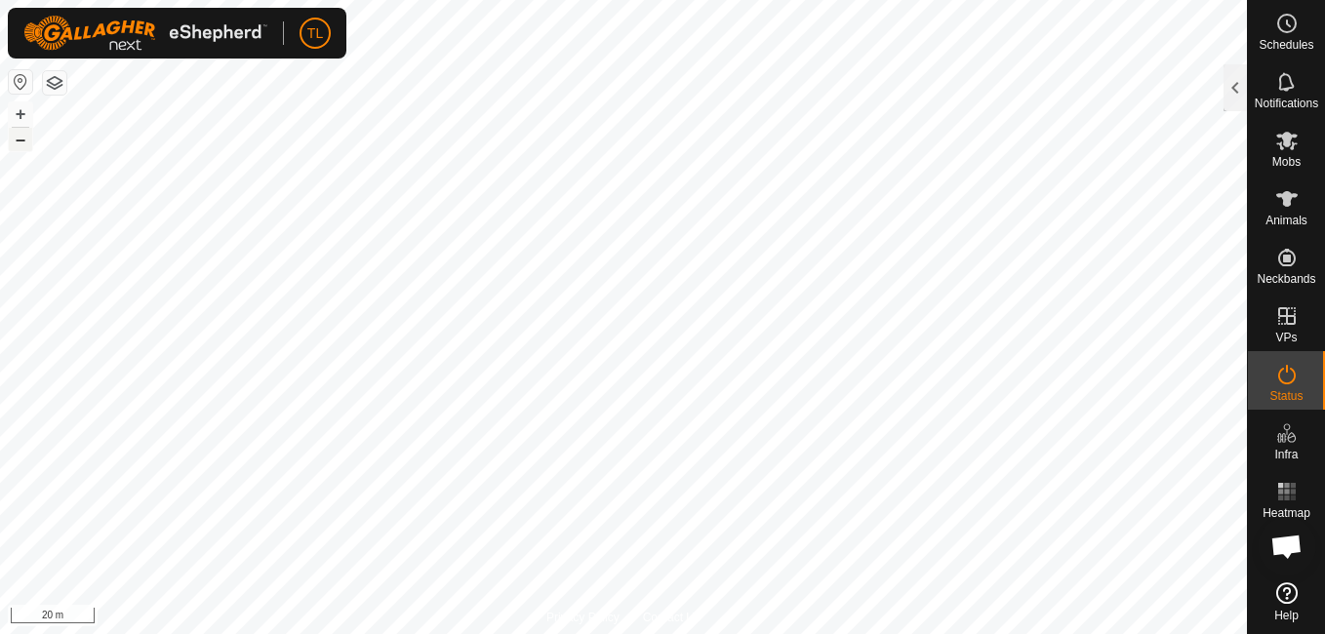
click at [28, 142] on button "–" at bounding box center [20, 139] width 23 height 23
click at [25, 147] on button "–" at bounding box center [20, 139] width 23 height 23
click at [31, 104] on button "+" at bounding box center [20, 113] width 23 height 23
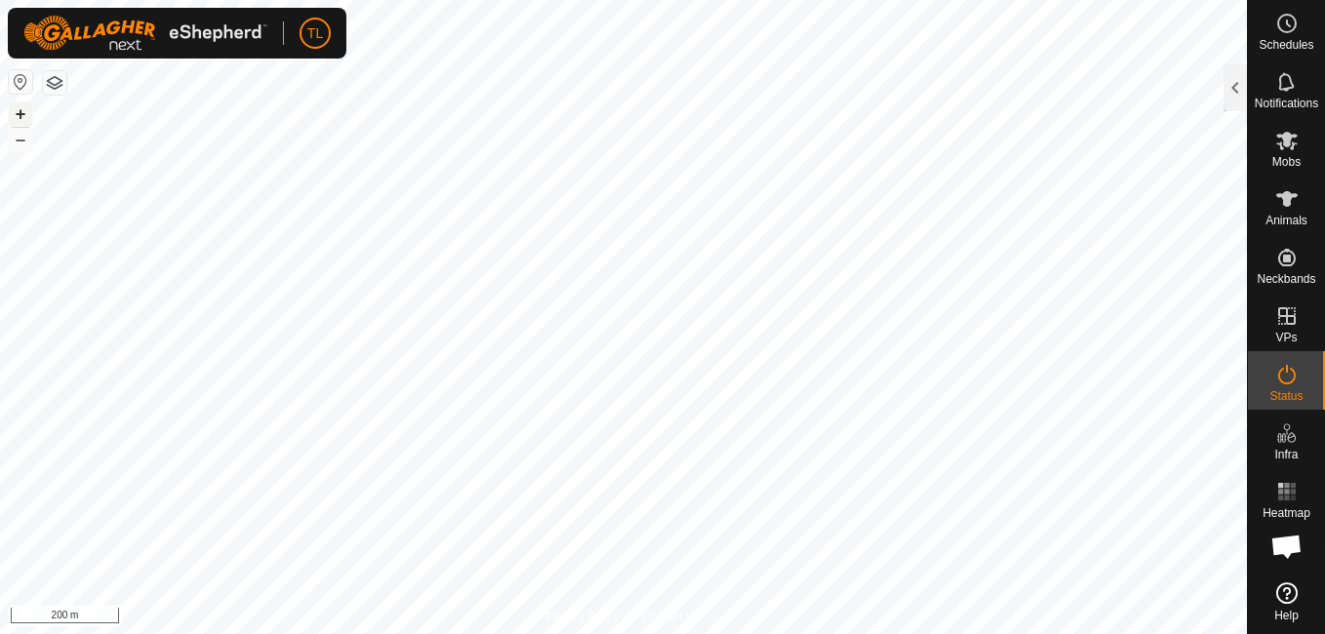
click at [25, 110] on button "+" at bounding box center [20, 113] width 23 height 23
click at [522, 633] on html "TL Schedules Notifications Mobs Animals Neckbands VPs Status Infra Heatmap Help…" at bounding box center [662, 317] width 1325 height 634
checkbox input "false"
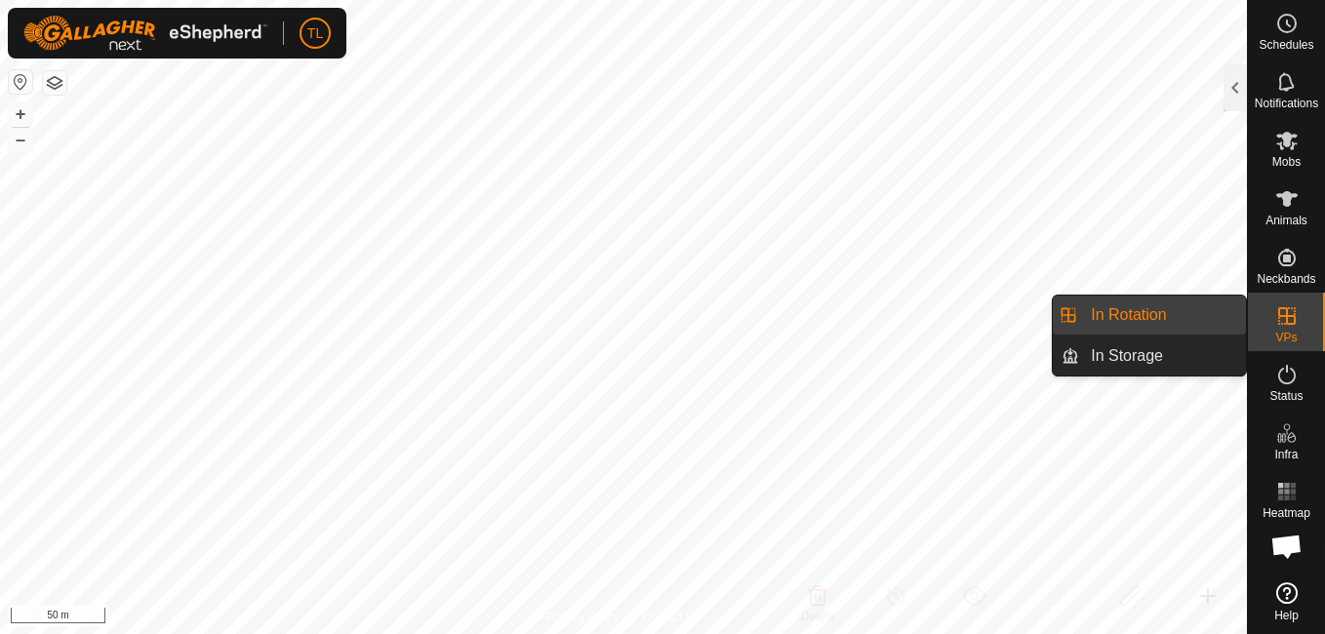
click at [1198, 311] on link "In Rotation" at bounding box center [1162, 315] width 167 height 39
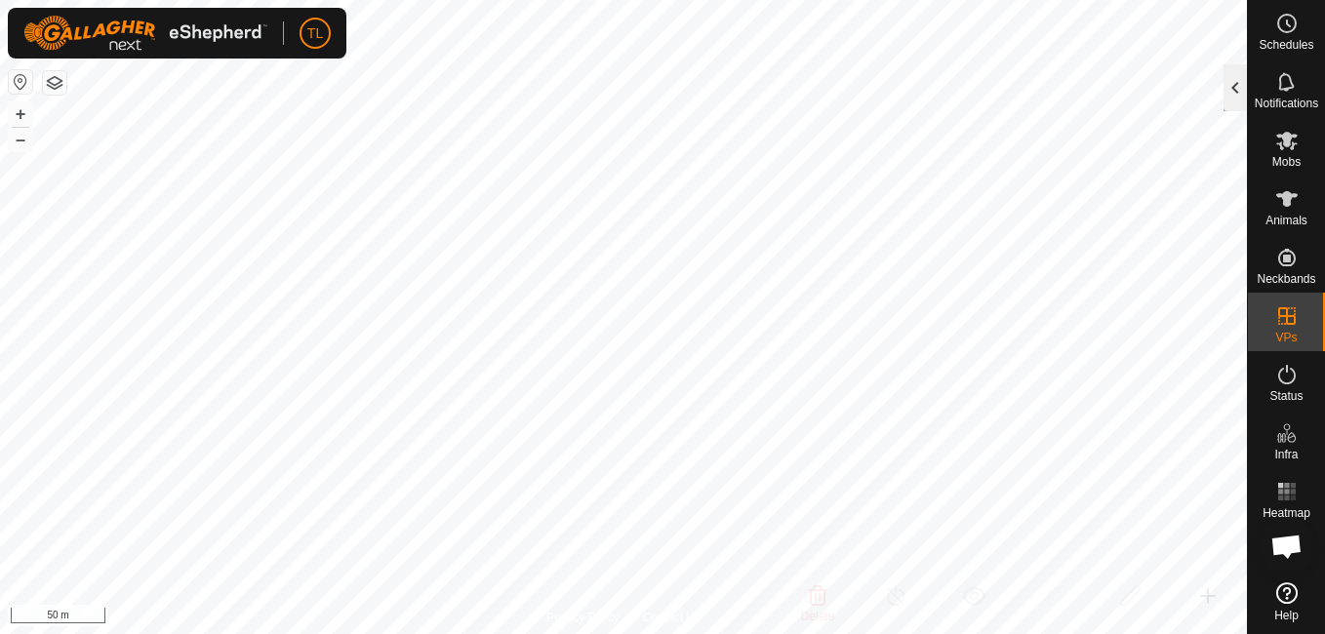
click at [1238, 94] on div at bounding box center [1235, 87] width 23 height 47
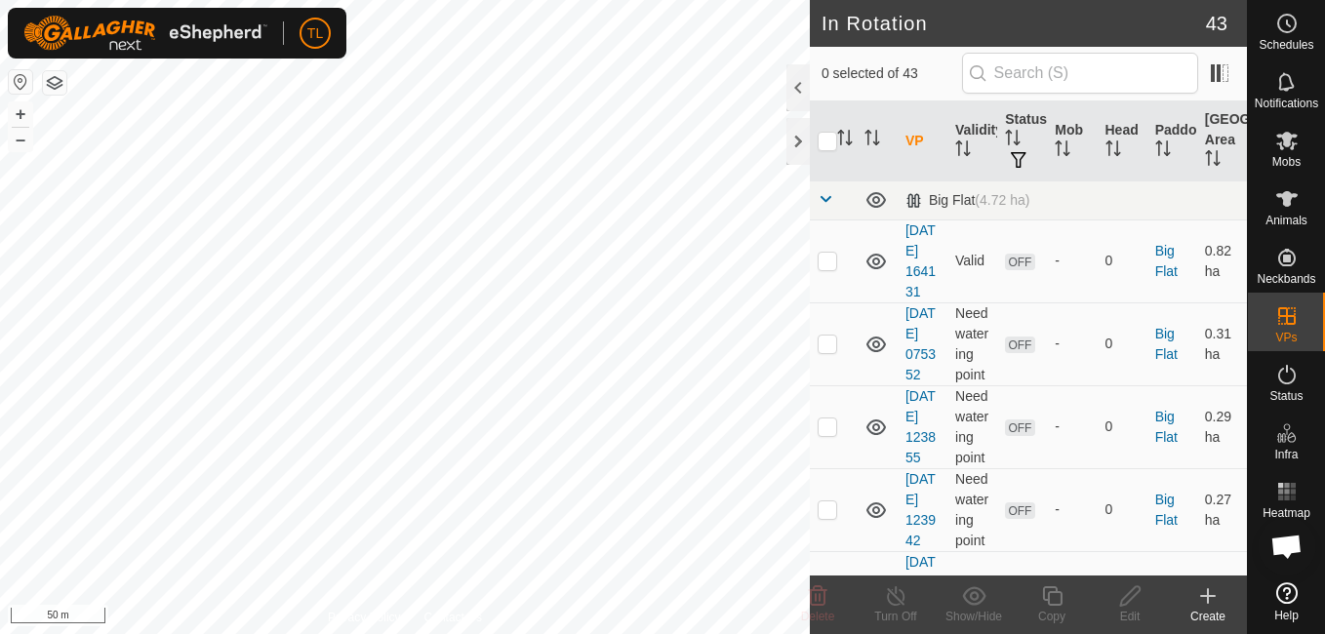
click at [1200, 597] on icon at bounding box center [1207, 596] width 23 height 23
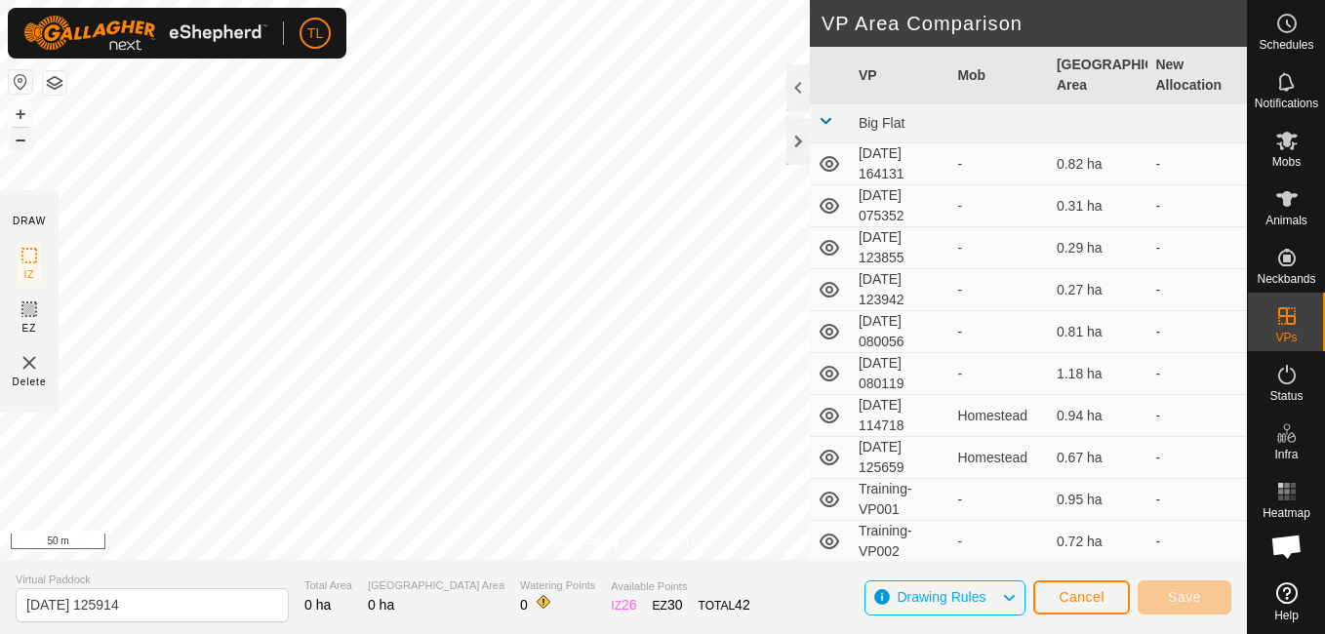
click at [27, 141] on button "–" at bounding box center [20, 139] width 23 height 23
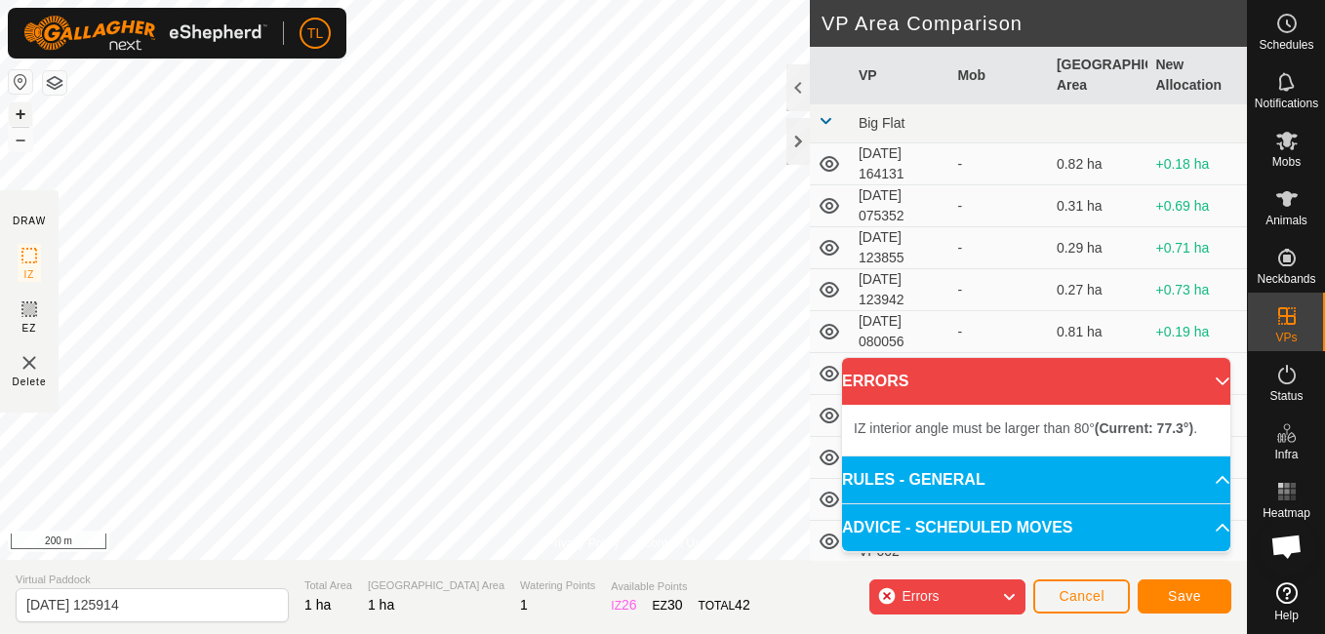
click at [24, 115] on button "+" at bounding box center [20, 113] width 23 height 23
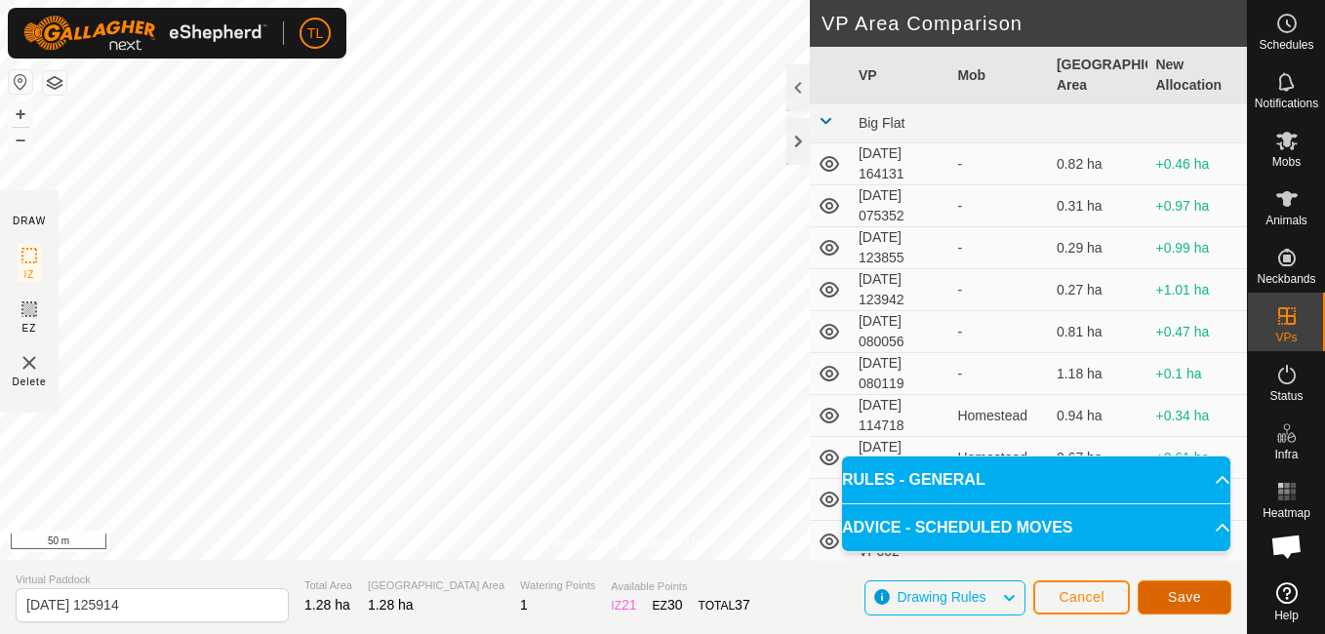
click at [1170, 590] on span "Save" at bounding box center [1184, 597] width 33 height 16
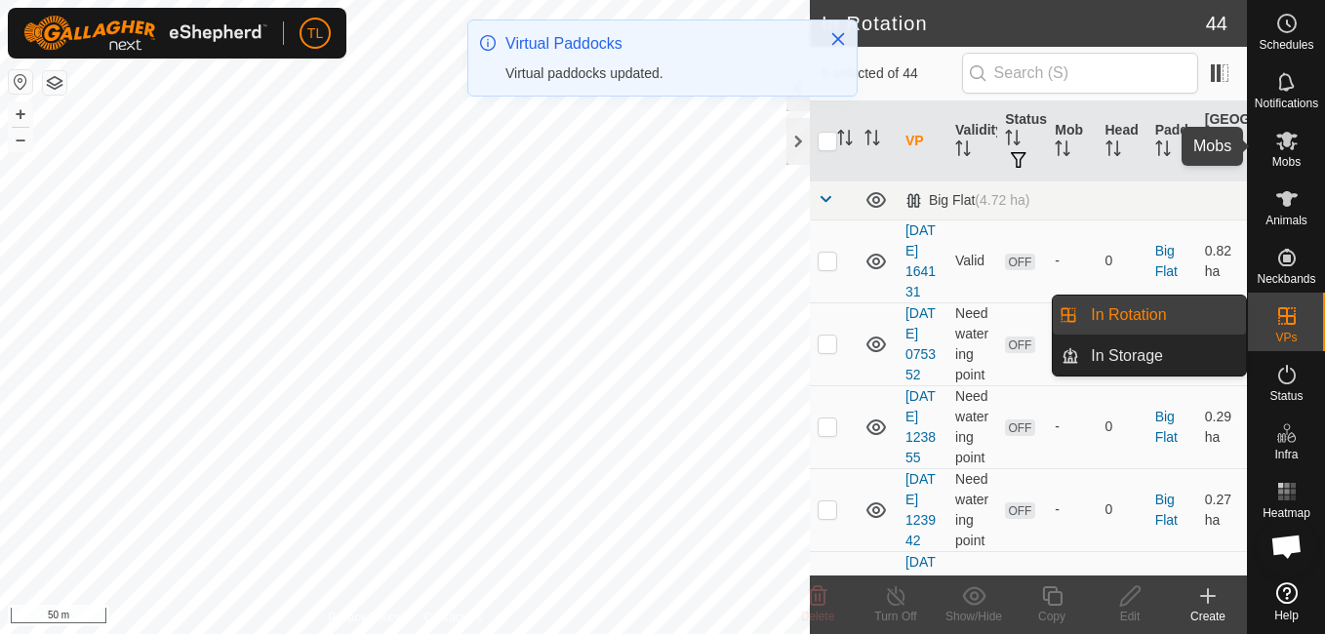
click at [1295, 141] on icon at bounding box center [1286, 140] width 23 height 23
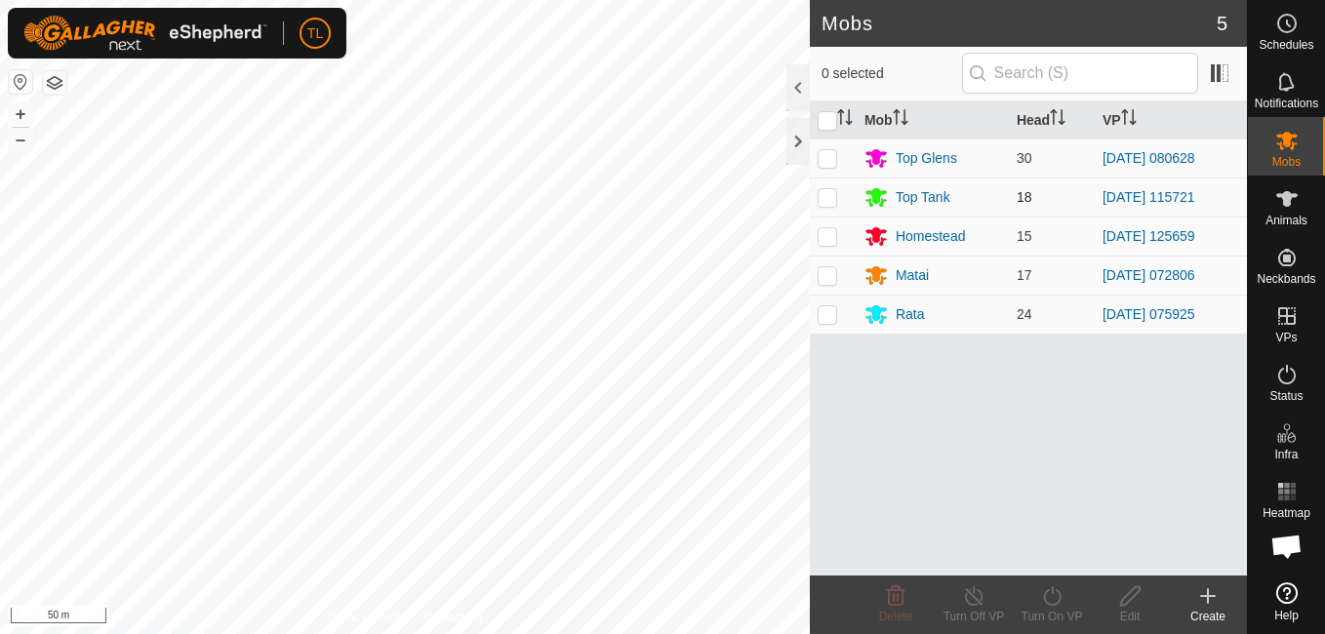
click at [828, 198] on p-checkbox at bounding box center [828, 197] width 20 height 16
checkbox input "true"
click at [1055, 602] on icon at bounding box center [1052, 596] width 24 height 23
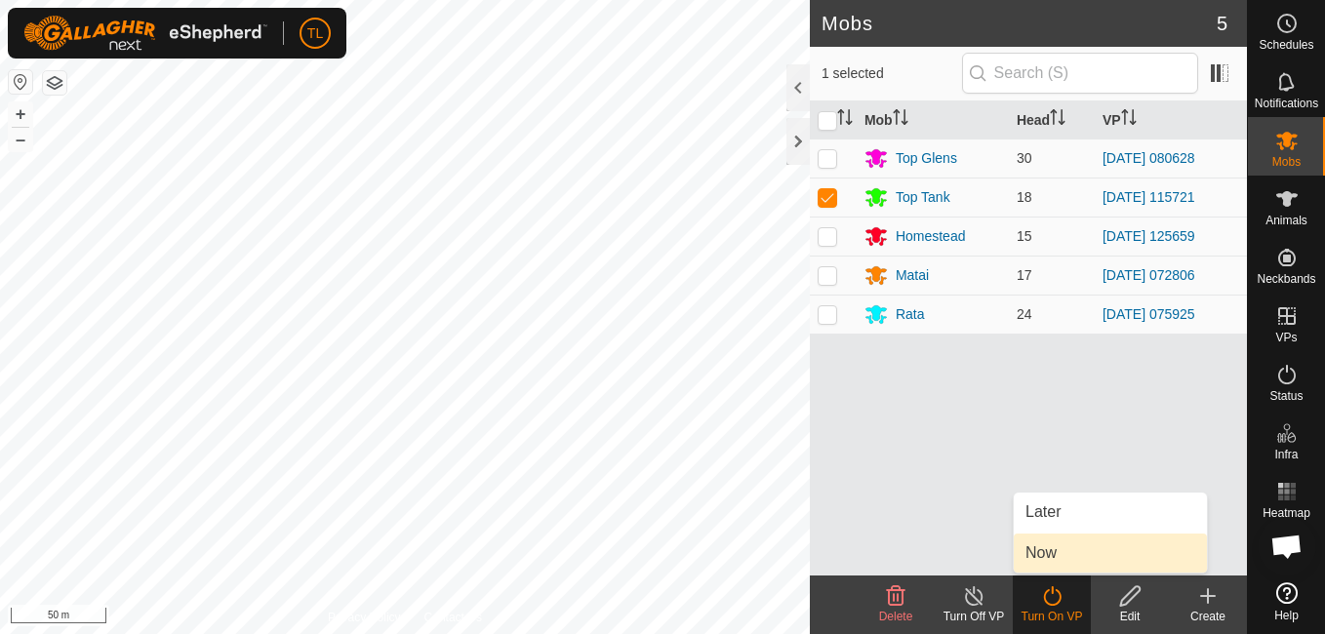
click at [1058, 543] on link "Now" at bounding box center [1110, 553] width 193 height 39
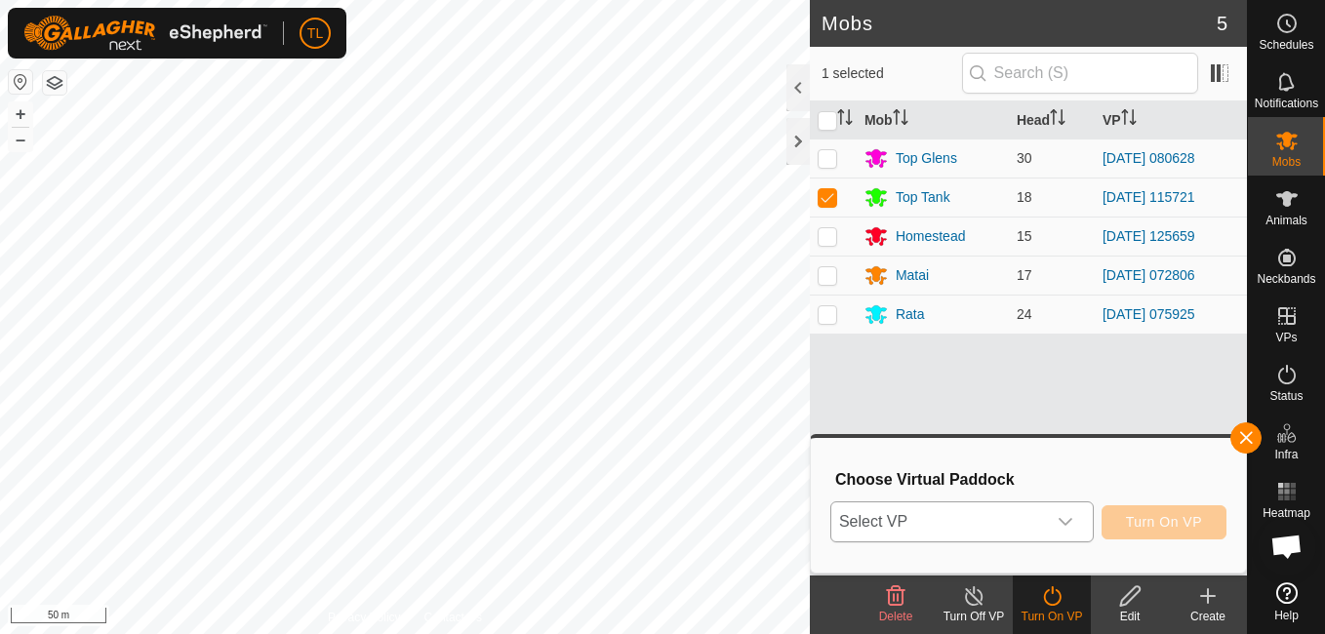
click at [1077, 525] on div "dropdown trigger" at bounding box center [1065, 522] width 39 height 39
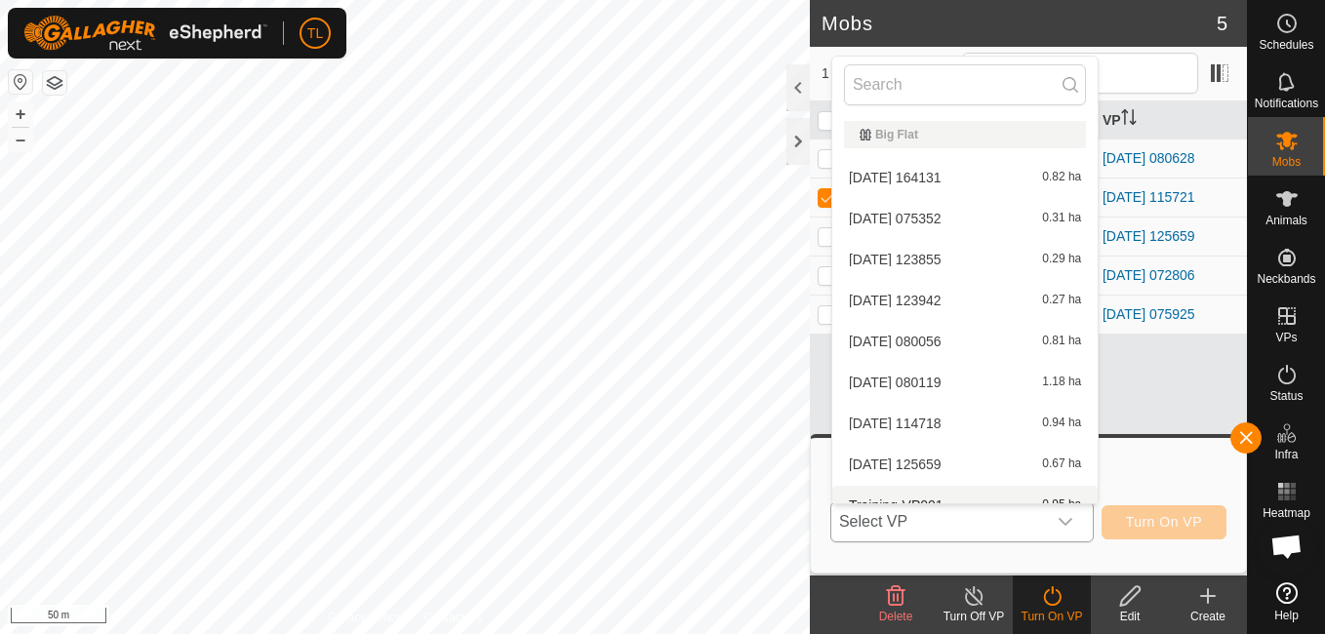
scroll to position [21, 0]
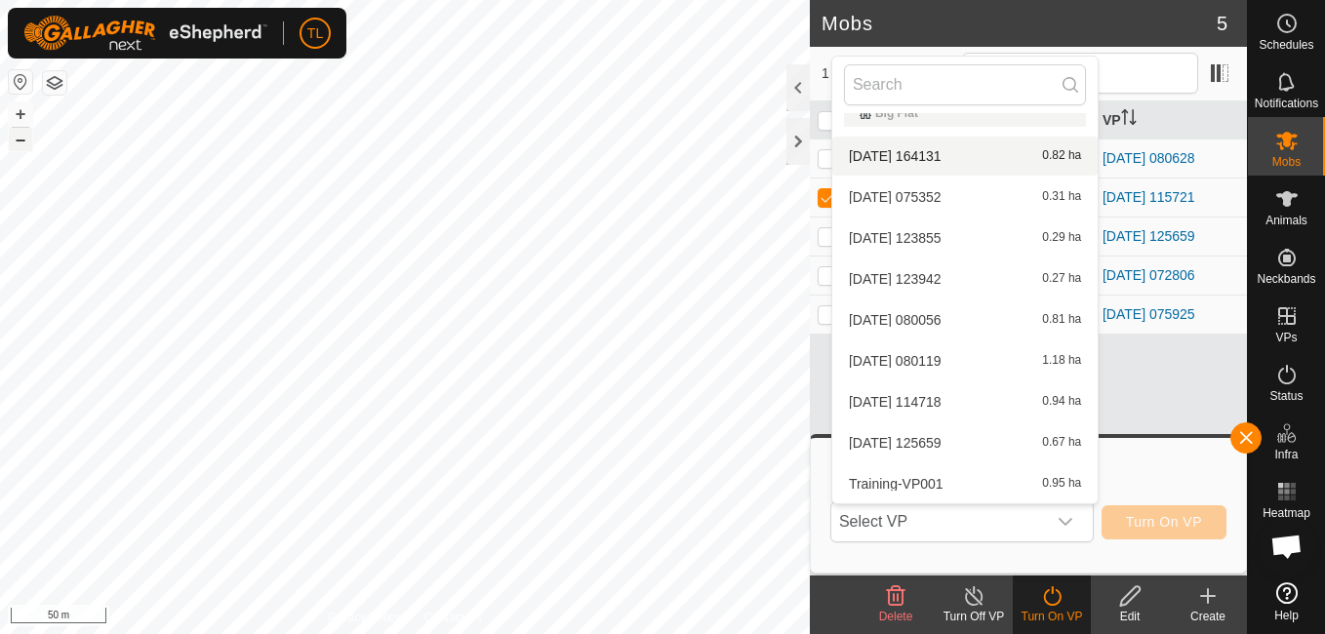
click at [16, 142] on button "–" at bounding box center [20, 139] width 23 height 23
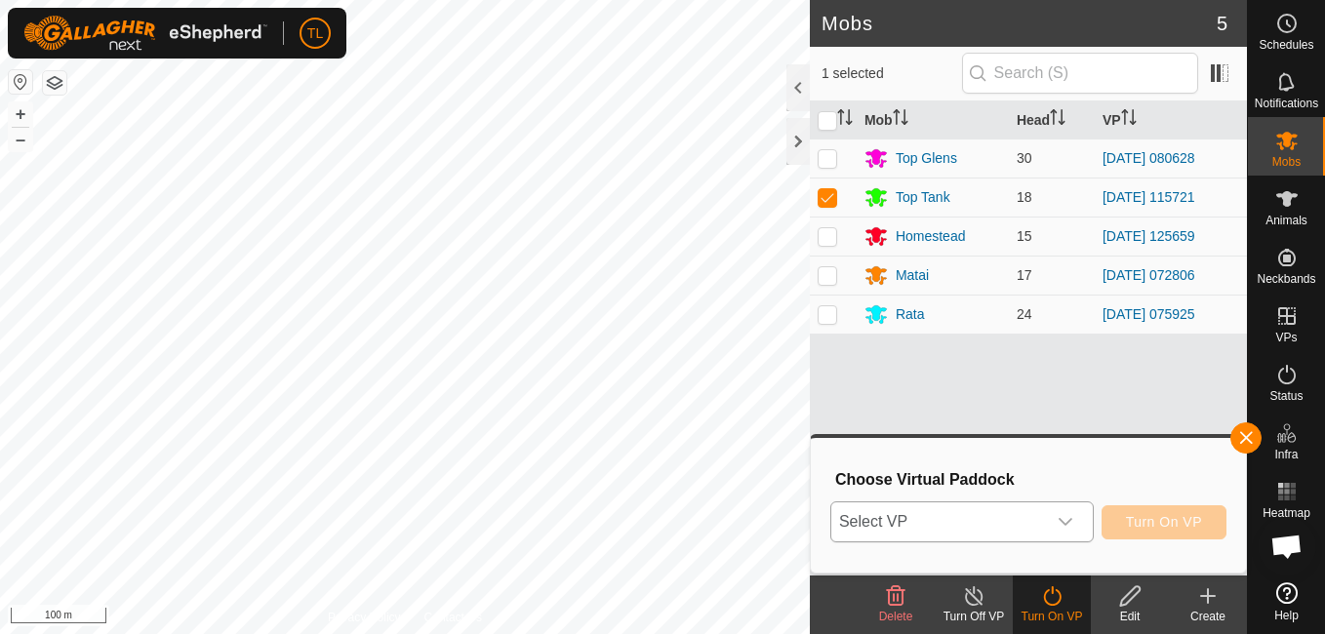
click at [1067, 514] on icon "dropdown trigger" at bounding box center [1066, 522] width 16 height 16
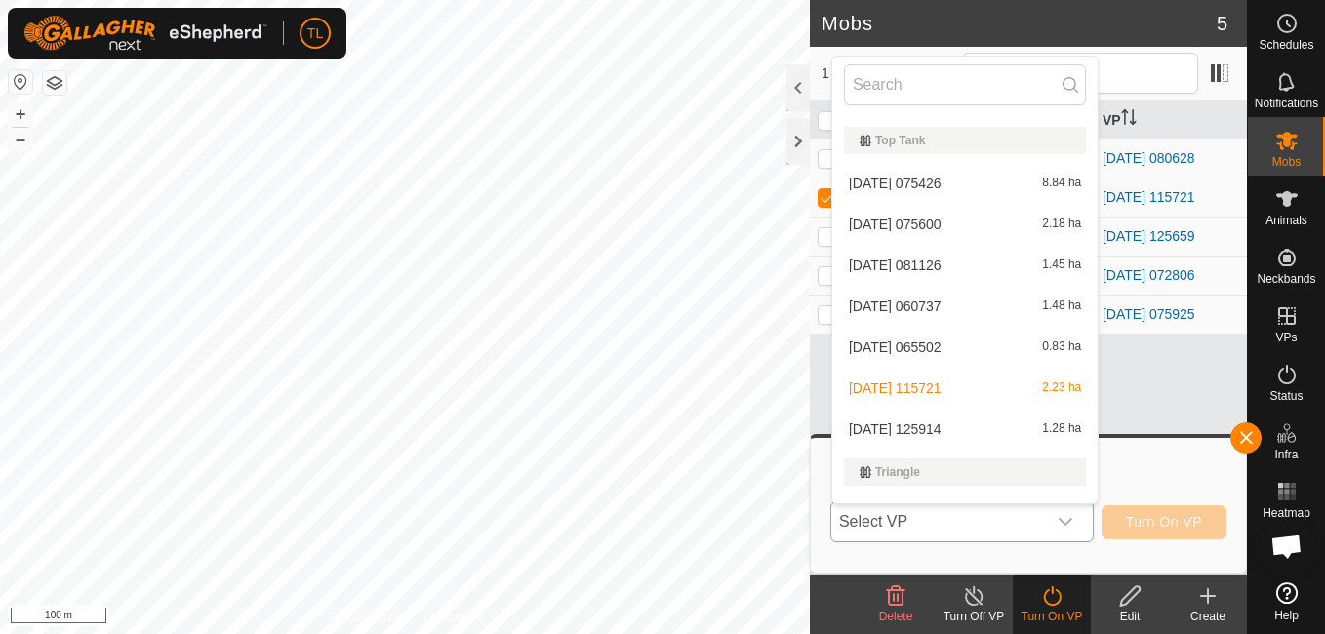
scroll to position [1713, 0]
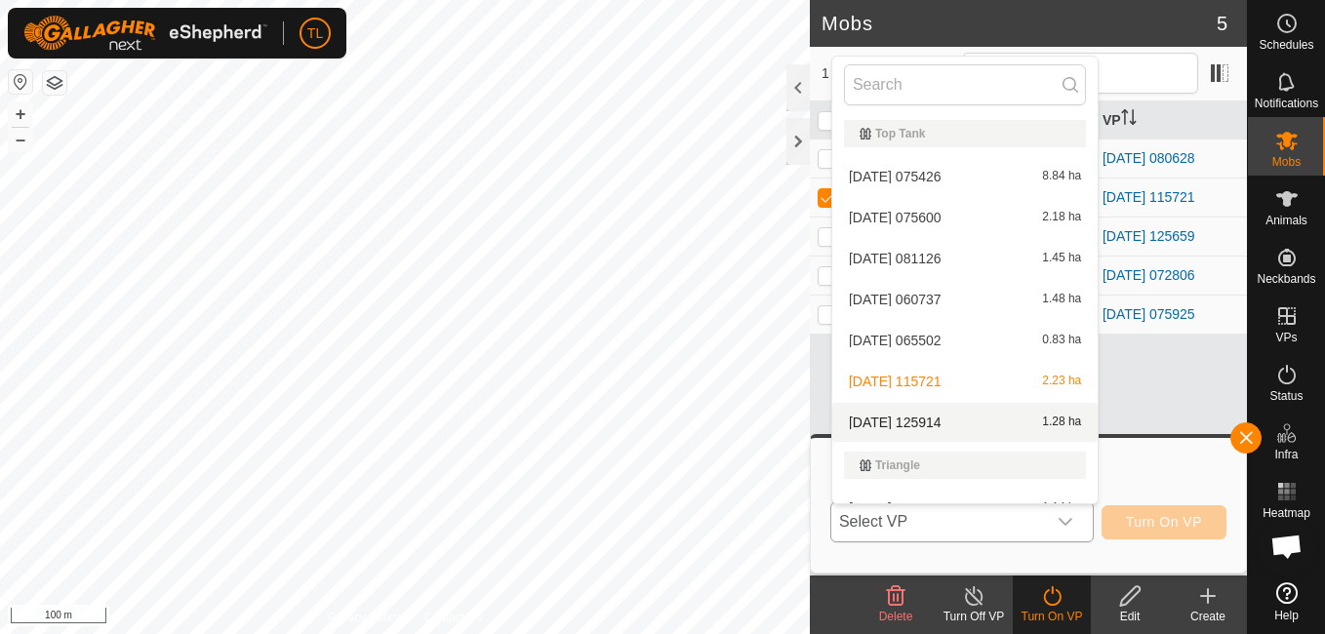
click at [1054, 425] on span "1.28 ha" at bounding box center [1061, 423] width 39 height 14
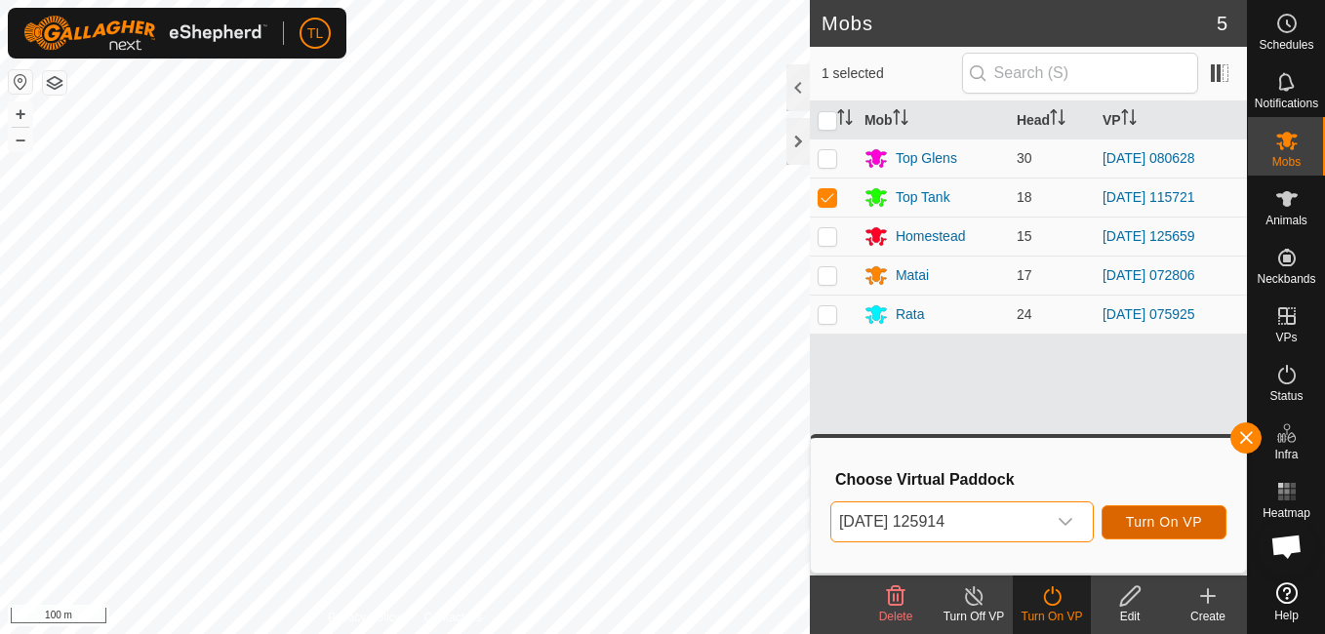
click at [1164, 514] on span "Turn On VP" at bounding box center [1164, 522] width 76 height 16
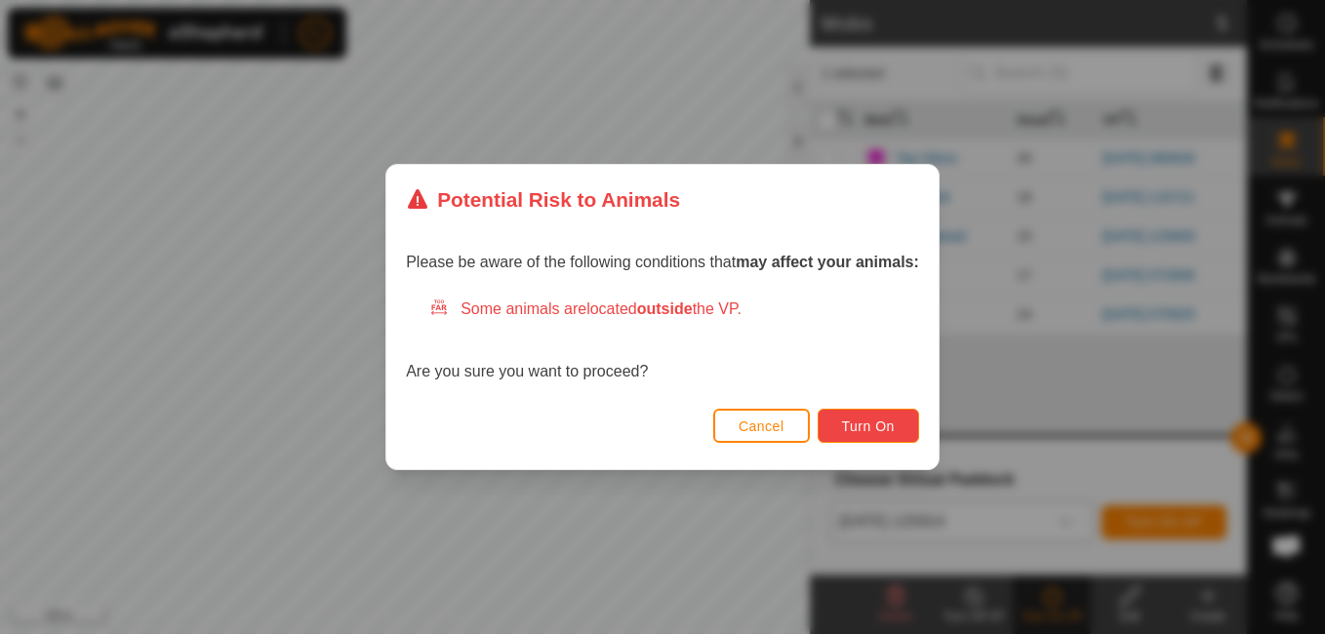
click at [879, 436] on button "Turn On" at bounding box center [868, 426] width 101 height 34
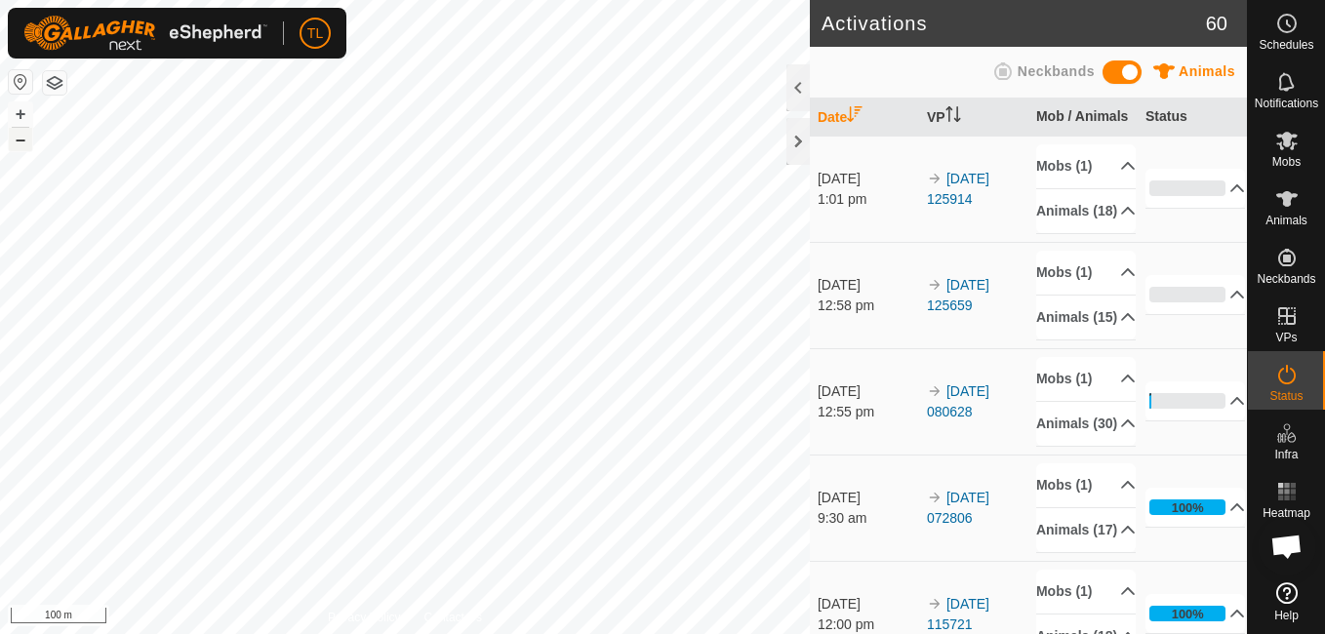
click at [31, 142] on button "–" at bounding box center [20, 139] width 23 height 23
click at [28, 137] on button "–" at bounding box center [20, 139] width 23 height 23
click at [23, 122] on button "+" at bounding box center [20, 113] width 23 height 23
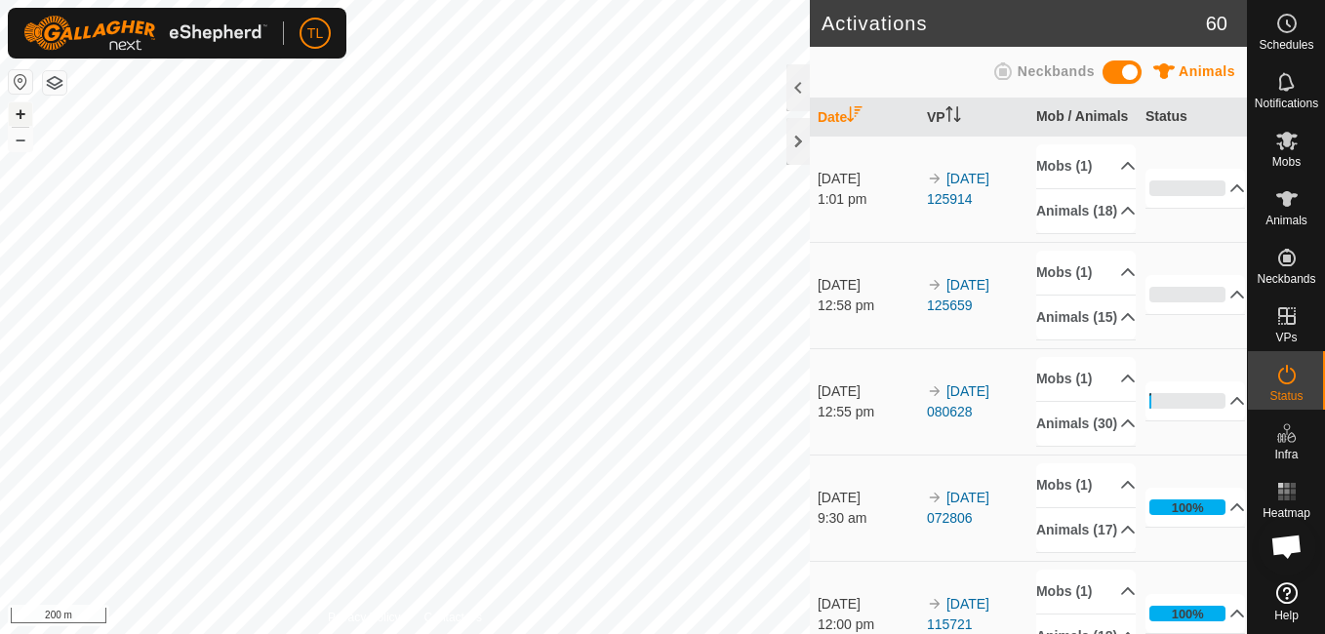
click at [23, 121] on button "+" at bounding box center [20, 113] width 23 height 23
click at [28, 140] on button "–" at bounding box center [20, 139] width 23 height 23
drag, startPoint x: 32, startPoint y: 137, endPoint x: 790, endPoint y: 132, distance: 758.3
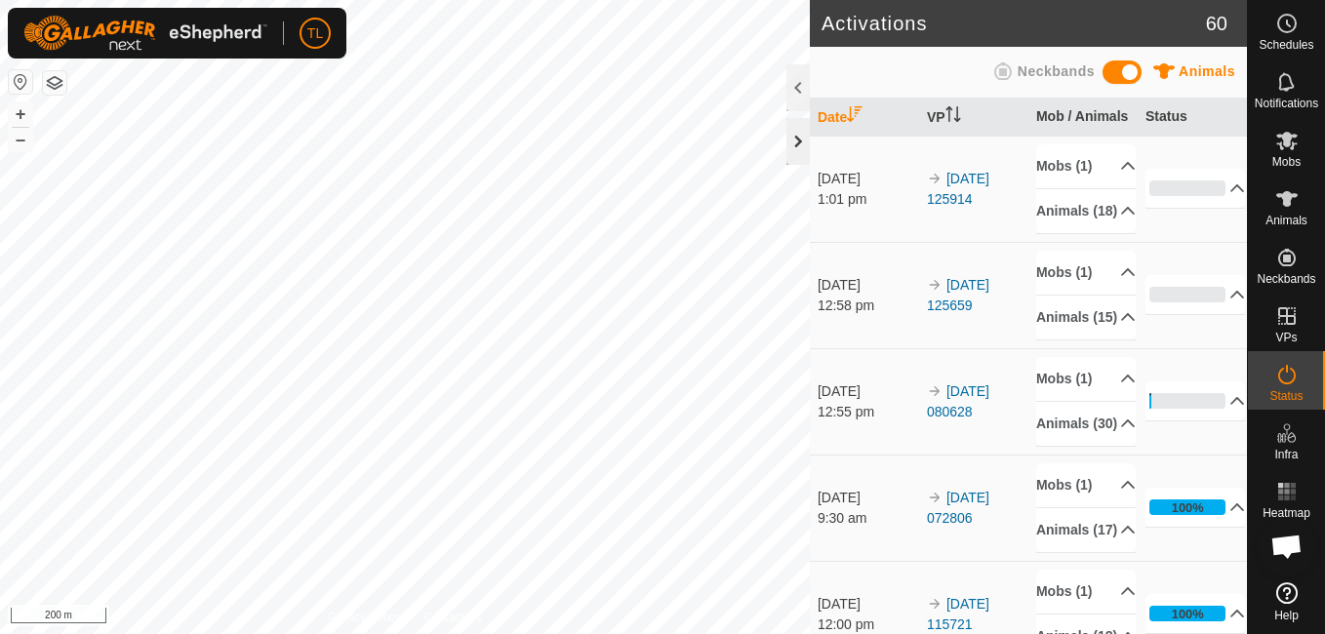
drag, startPoint x: 798, startPoint y: 147, endPoint x: 798, endPoint y: 136, distance: 11.7
click at [798, 136] on div at bounding box center [798, 141] width 23 height 47
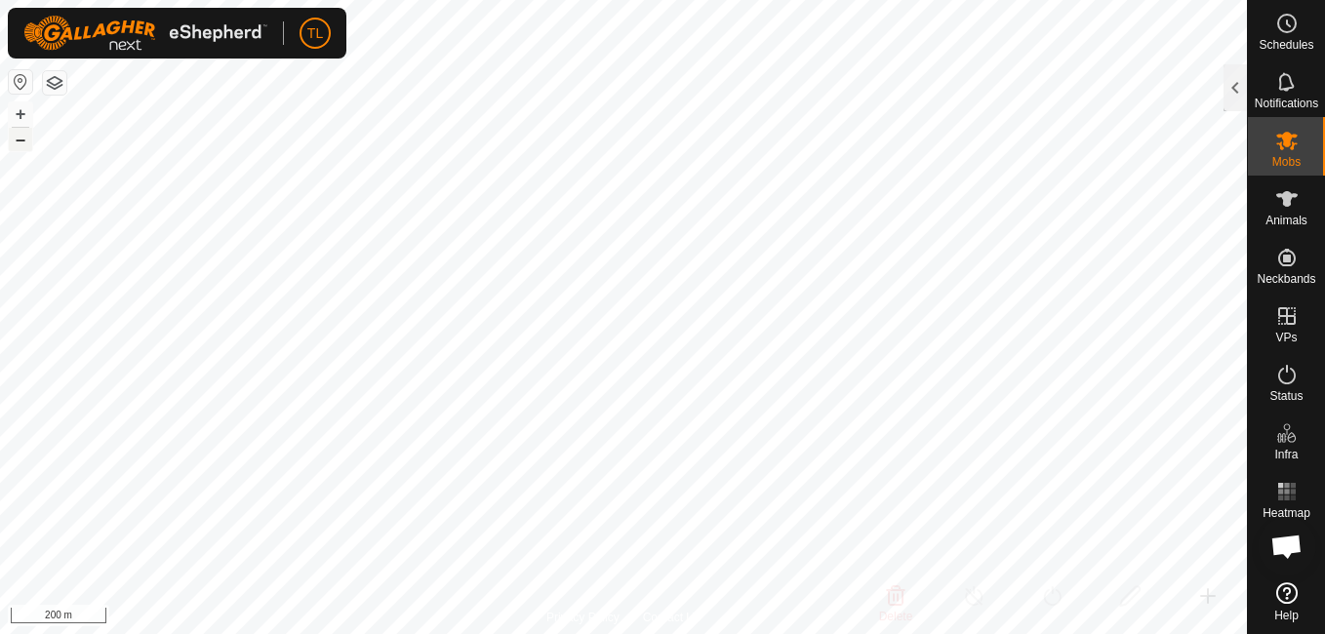
click at [20, 149] on button "–" at bounding box center [20, 139] width 23 height 23
click at [929, 0] on html "TL Schedules Notifications Mobs Animals Neckbands VPs Status Infra Heatmap Help…" at bounding box center [662, 317] width 1325 height 634
click at [29, 114] on button "+" at bounding box center [20, 113] width 23 height 23
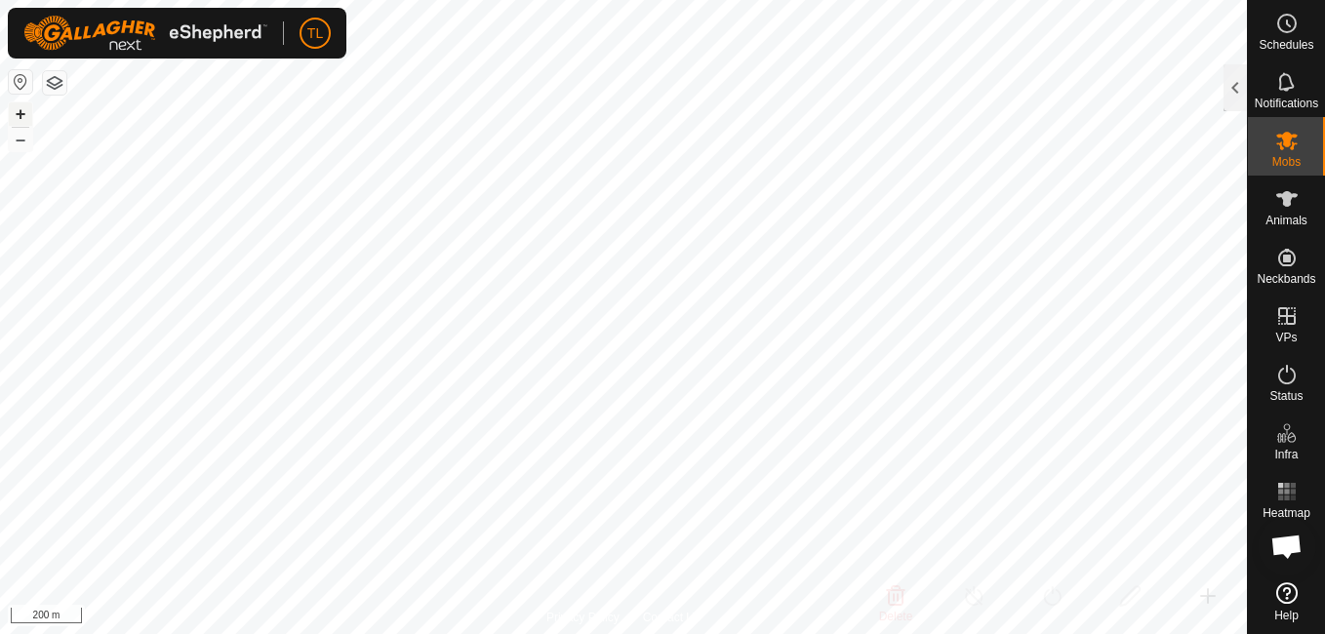
click at [29, 114] on button "+" at bounding box center [20, 113] width 23 height 23
click at [26, 138] on button "–" at bounding box center [20, 139] width 23 height 23
click at [53, 86] on button "button" at bounding box center [54, 82] width 23 height 23
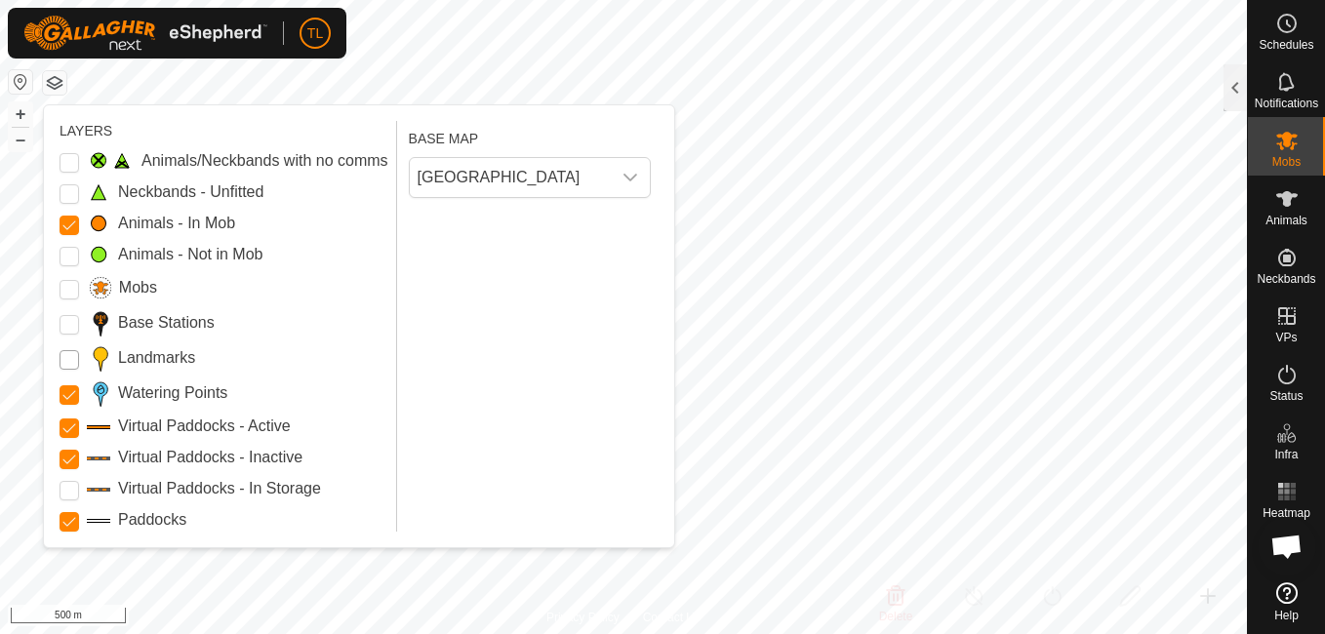
click at [66, 363] on input "Landmarks" at bounding box center [70, 360] width 20 height 20
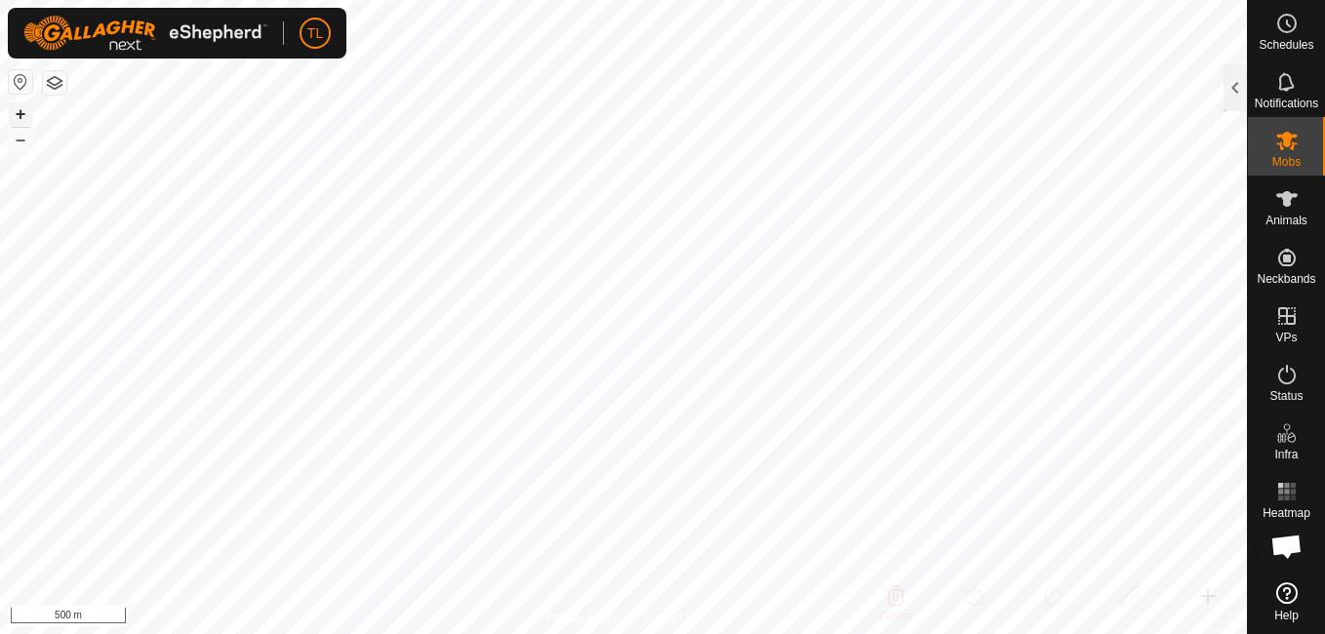
click at [21, 106] on button "+" at bounding box center [20, 113] width 23 height 23
click at [30, 105] on button "+" at bounding box center [20, 113] width 23 height 23
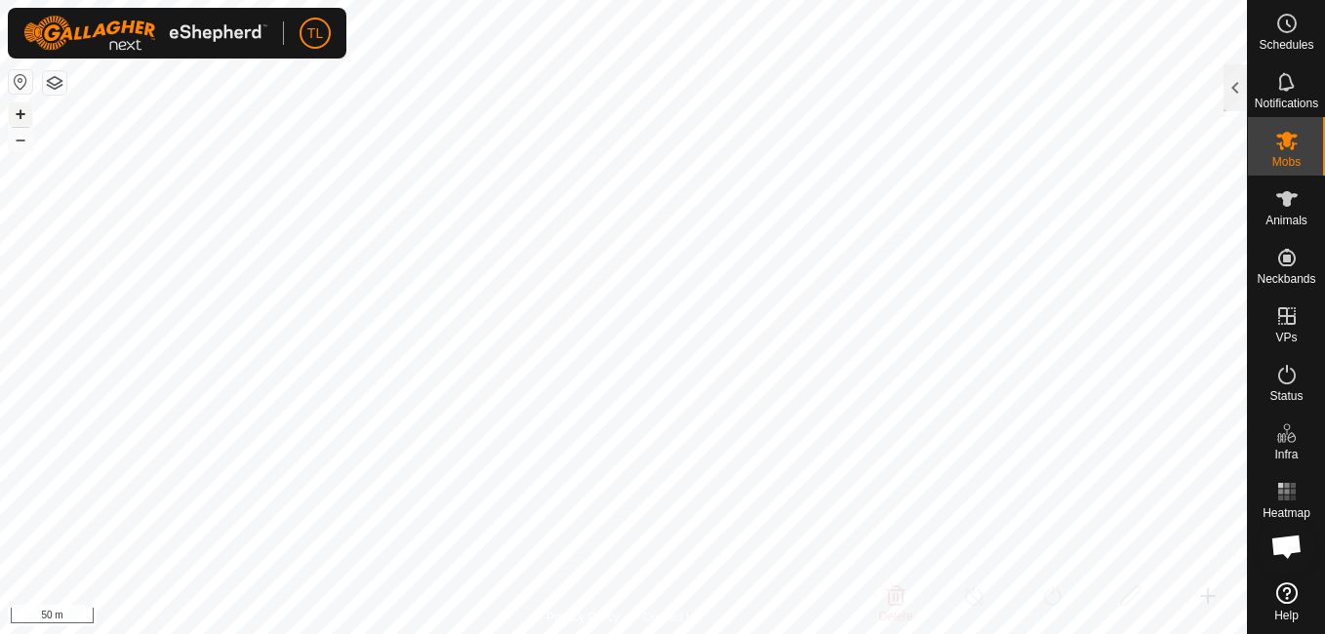
click at [30, 105] on button "+" at bounding box center [20, 113] width 23 height 23
click at [21, 145] on button "–" at bounding box center [20, 139] width 23 height 23
click at [531, 0] on html "TL Schedules Notifications Mobs Animals Neckbands VPs Status Infra Heatmap Help…" at bounding box center [662, 317] width 1325 height 634
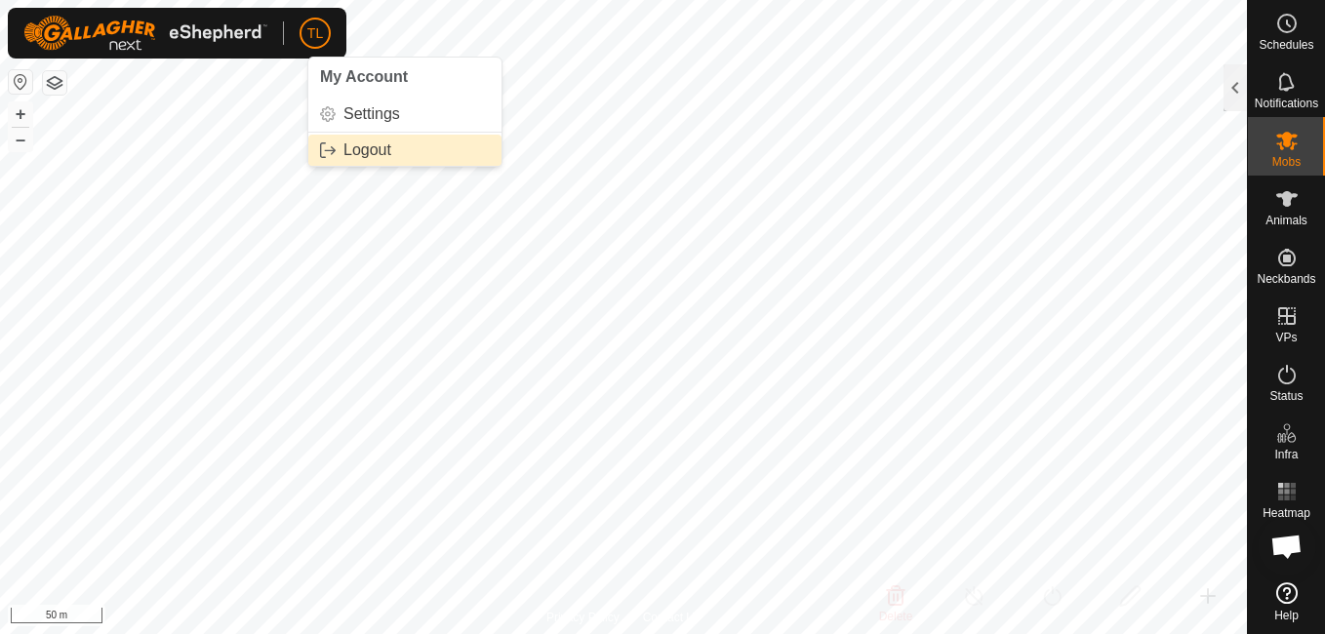
click at [391, 140] on div "TL My Account Settings Logout Schedules Notifications Mobs Animals Neckbands VP…" at bounding box center [662, 317] width 1325 height 634
